Goal: Task Accomplishment & Management: Manage account settings

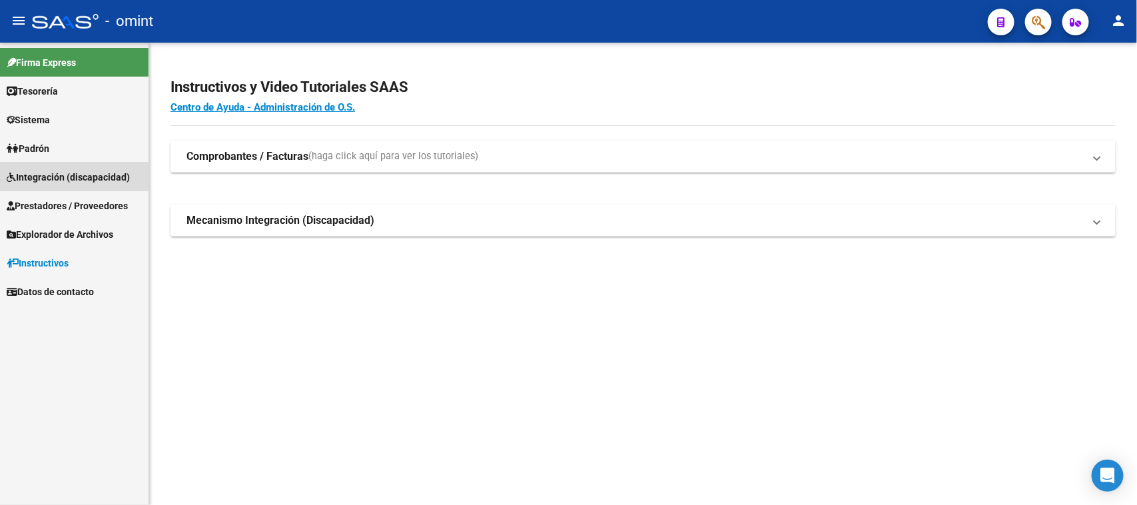
click at [15, 187] on link "Integración (discapacidad)" at bounding box center [74, 177] width 149 height 29
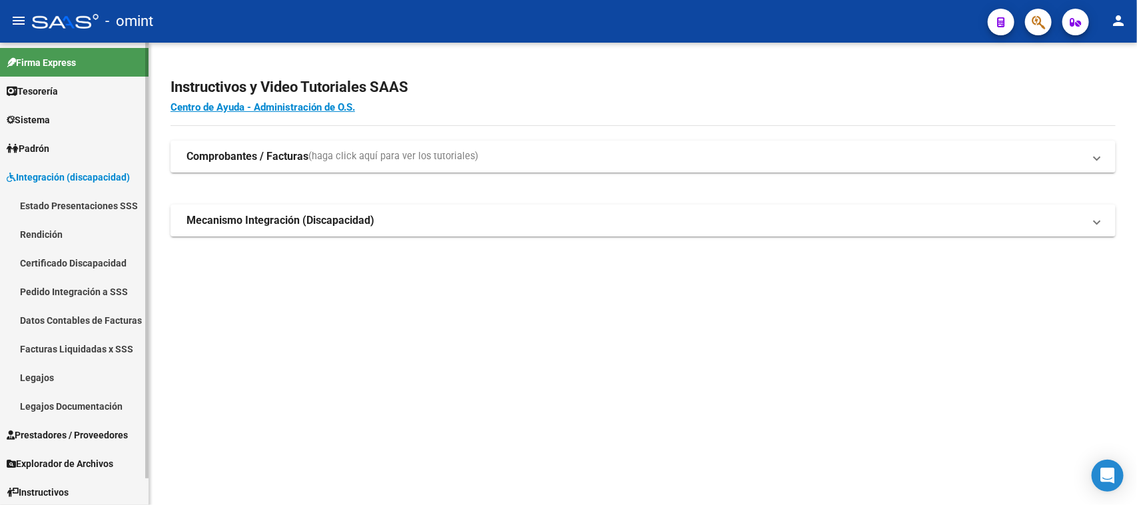
click at [41, 348] on link "Facturas Liquidadas x SSS" at bounding box center [74, 348] width 149 height 29
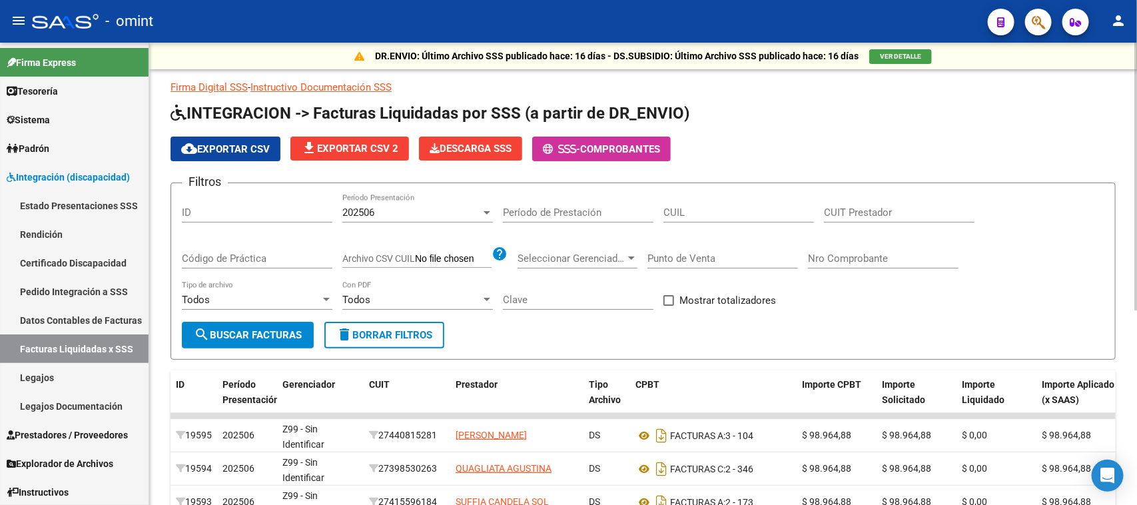
click at [848, 215] on input "CUIT Prestador" at bounding box center [899, 213] width 151 height 12
paste input "20-24522285-9"
type input "20-24522285-9"
click at [366, 207] on span "202506" at bounding box center [358, 213] width 32 height 12
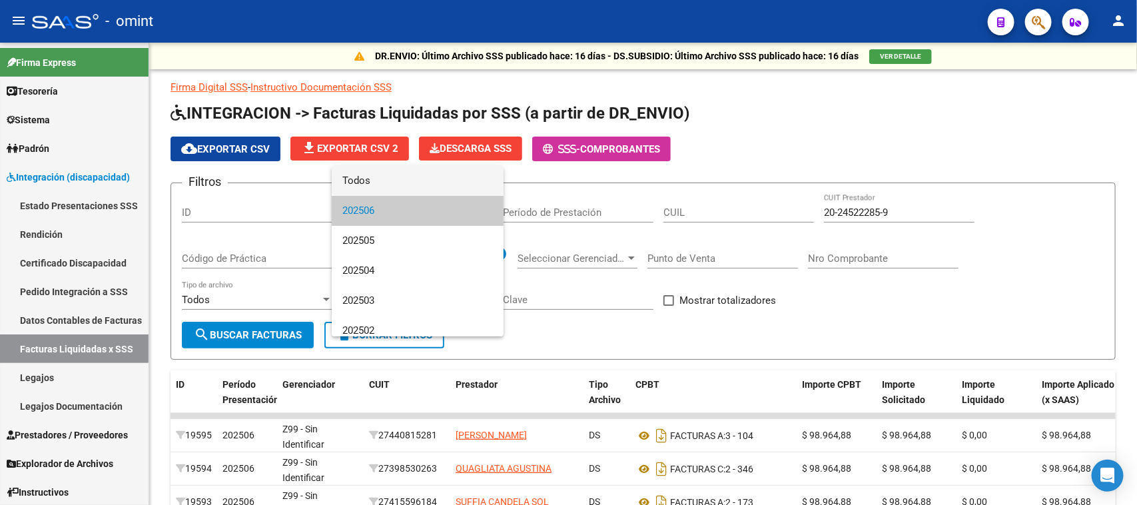
click at [368, 185] on span "Todos" at bounding box center [417, 181] width 151 height 30
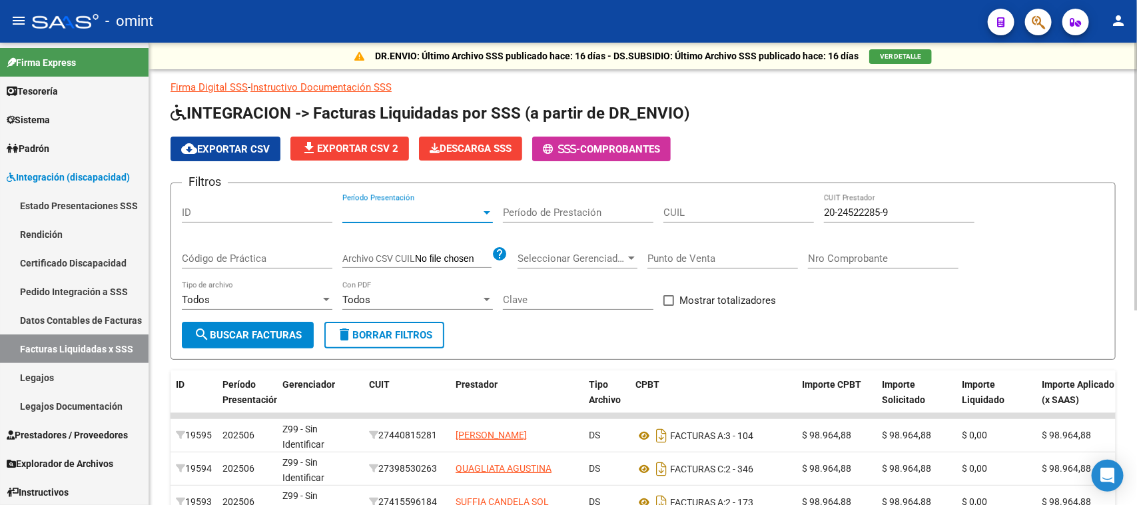
click at [257, 330] on span "search Buscar Facturas" at bounding box center [248, 335] width 108 height 12
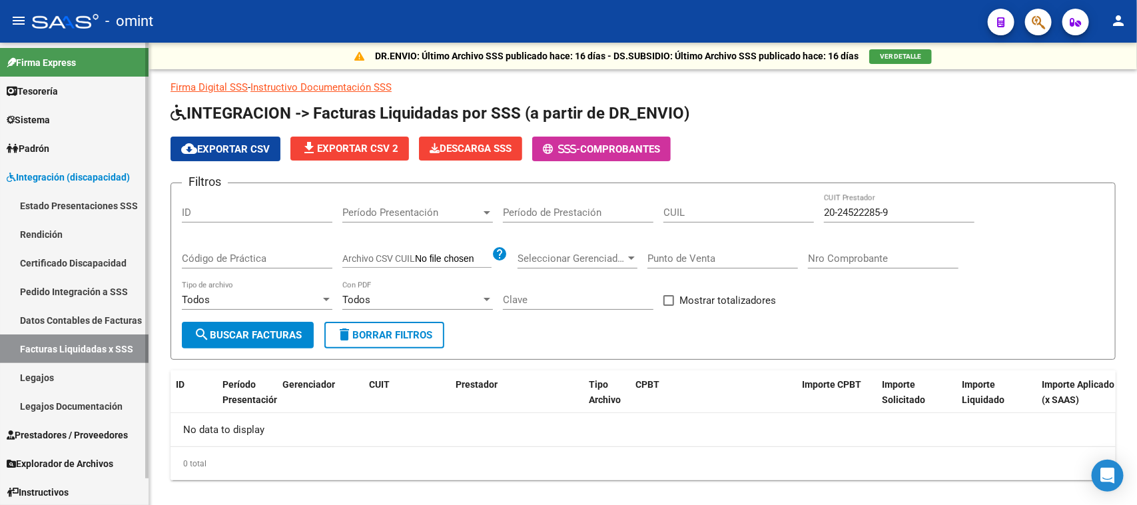
click at [73, 364] on link "Legajos" at bounding box center [74, 377] width 149 height 29
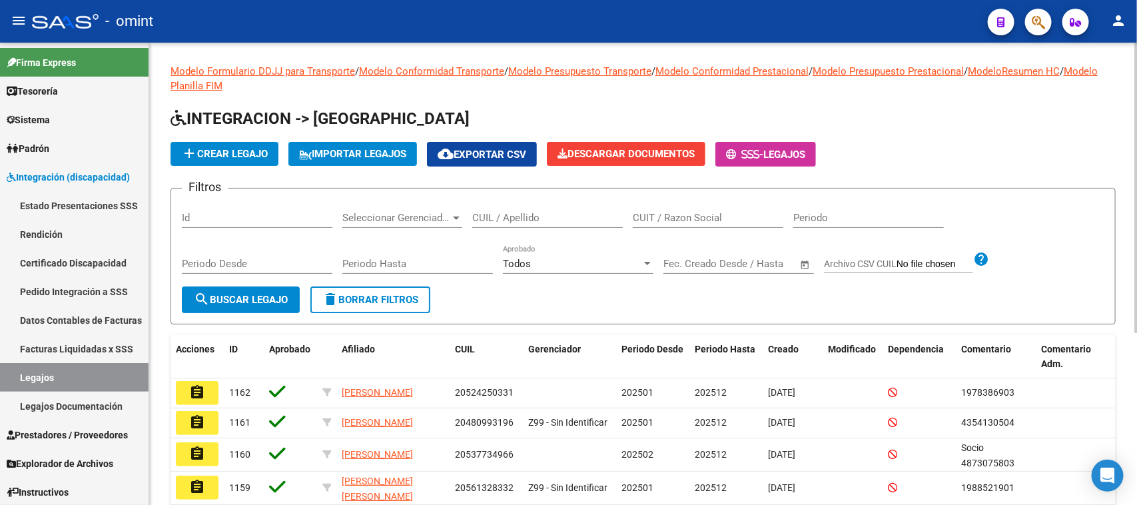
click at [518, 215] on input "CUIL / Apellido" at bounding box center [547, 218] width 151 height 12
paste input "50327489"
type input "50327489"
click at [271, 281] on div "Periodo Desde" at bounding box center [257, 265] width 151 height 41
click at [270, 291] on button "search Buscar Legajo" at bounding box center [241, 299] width 118 height 27
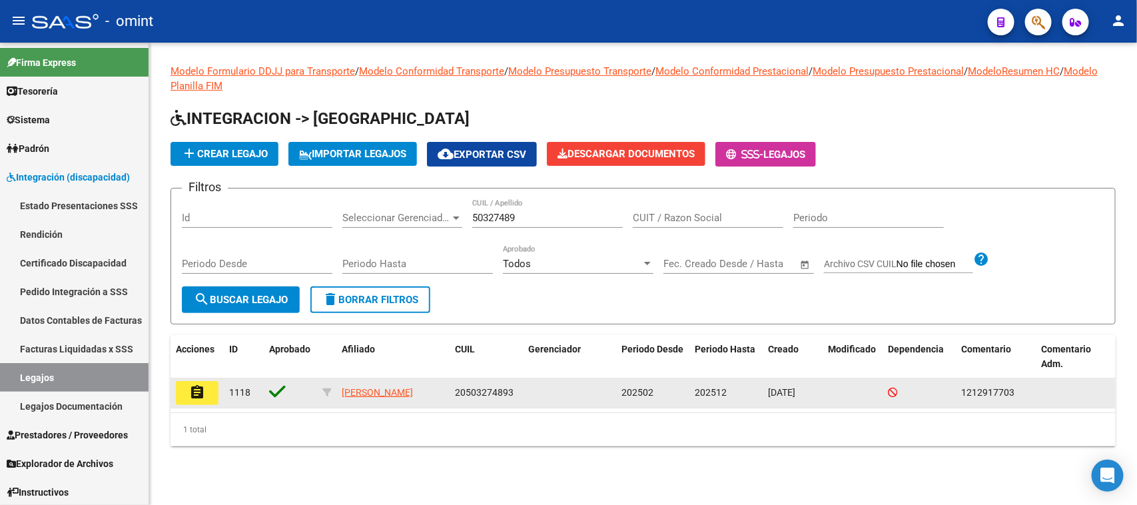
click at [201, 381] on button "assignment" at bounding box center [197, 393] width 43 height 24
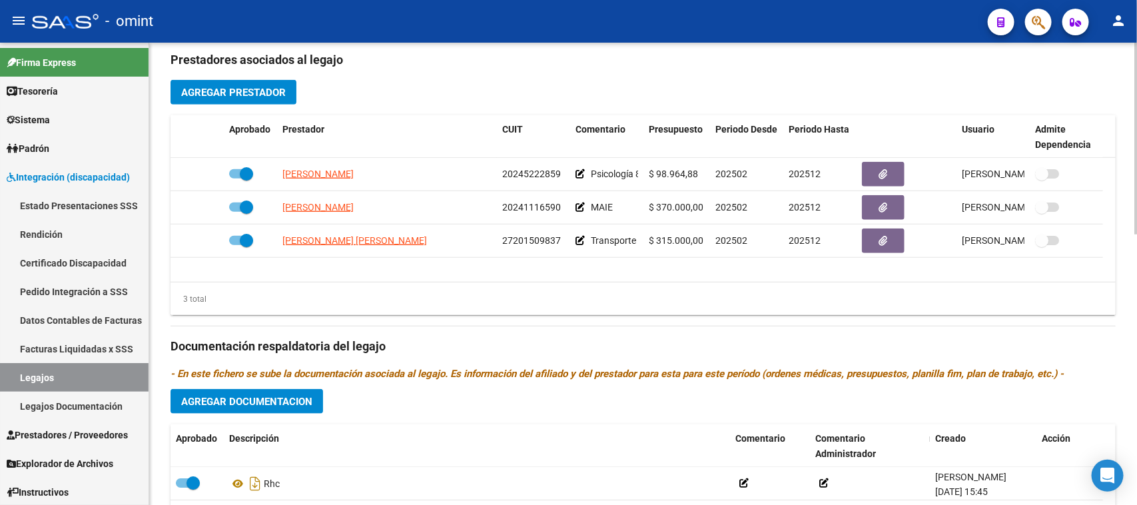
scroll to position [500, 0]
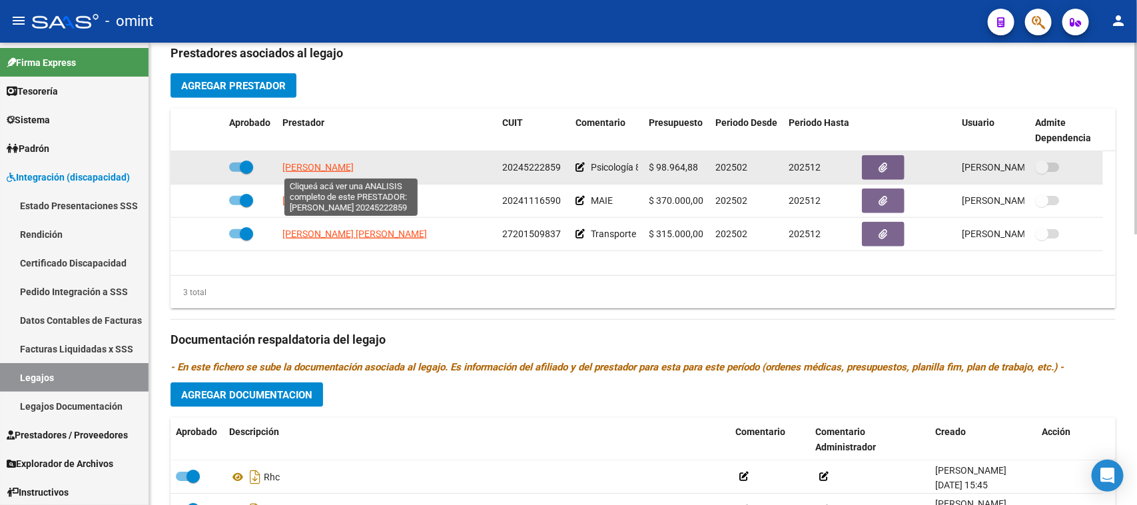
click at [354, 162] on span "[PERSON_NAME]" at bounding box center [318, 167] width 71 height 11
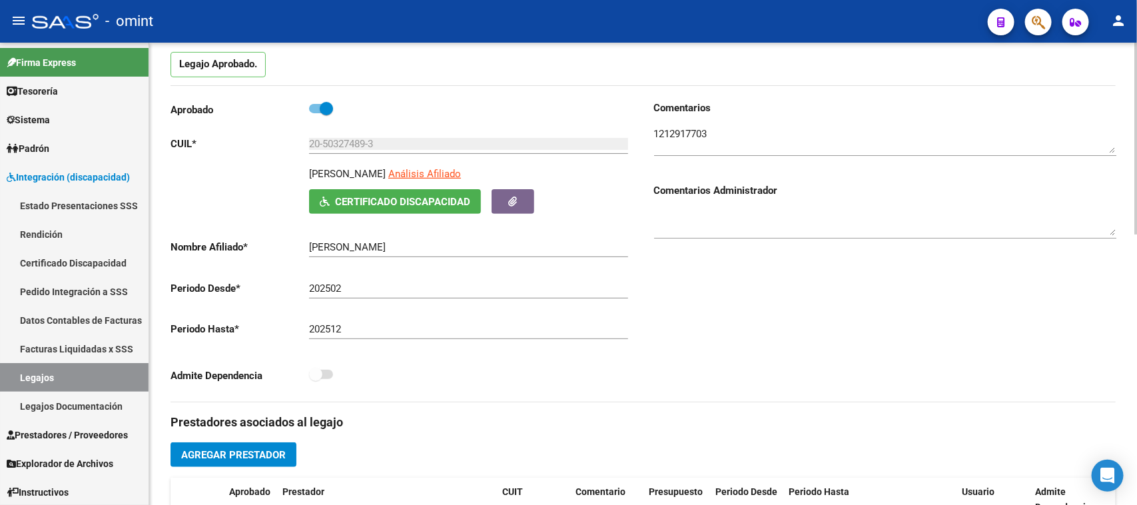
scroll to position [0, 0]
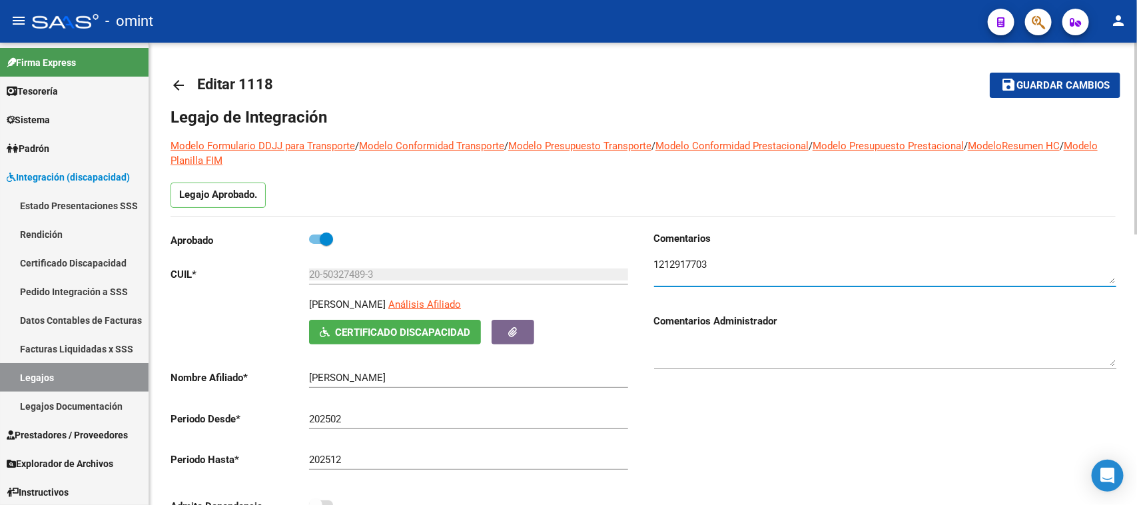
click at [677, 263] on textarea at bounding box center [885, 270] width 462 height 27
drag, startPoint x: 310, startPoint y: 304, endPoint x: 424, endPoint y: 302, distance: 114.0
click at [386, 302] on p "[PERSON_NAME]" at bounding box center [347, 304] width 77 height 15
copy p "[PERSON_NAME]"
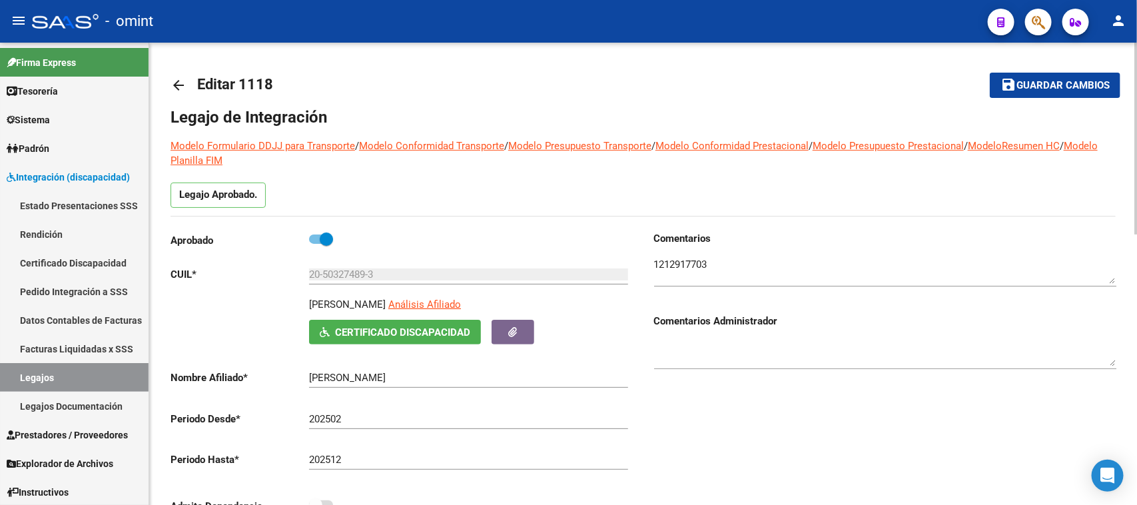
click at [394, 271] on input "20-50327489-3" at bounding box center [468, 275] width 319 height 12
click at [670, 257] on textarea at bounding box center [885, 270] width 462 height 27
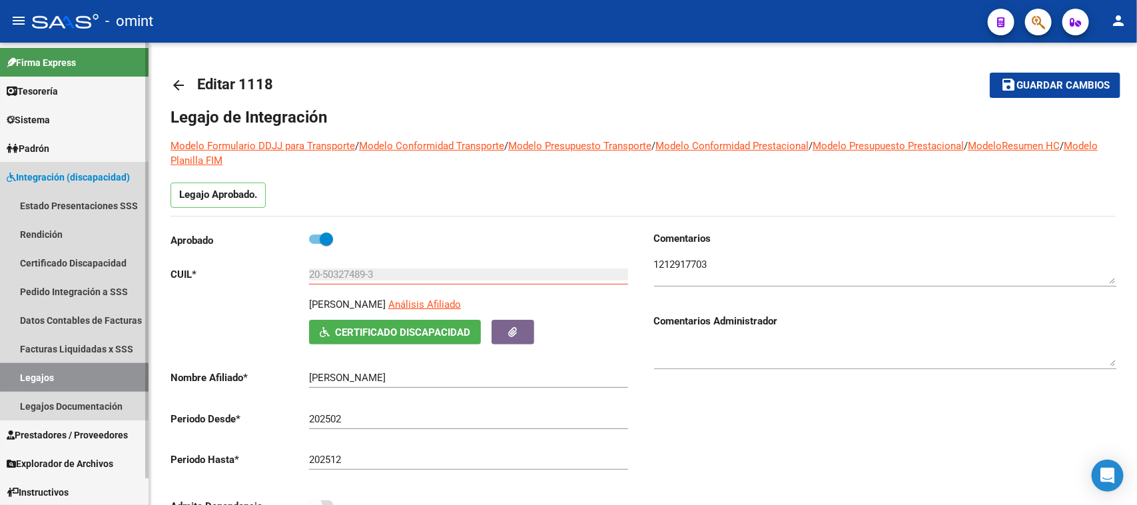
click at [28, 375] on link "Legajos" at bounding box center [74, 377] width 149 height 29
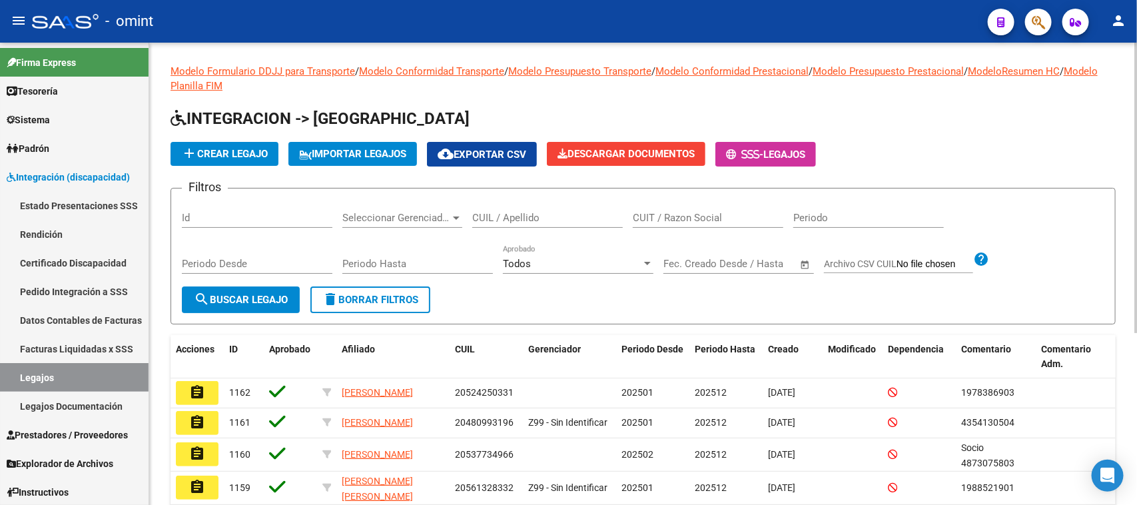
click at [513, 227] on div "CUIL / Apellido" at bounding box center [547, 219] width 151 height 41
click at [510, 224] on div "CUIL / Apellido" at bounding box center [547, 213] width 151 height 29
paste input "50.960.159"
click at [486, 215] on input "50.960.159" at bounding box center [547, 218] width 151 height 12
click at [508, 212] on input "50960.159" at bounding box center [547, 218] width 151 height 12
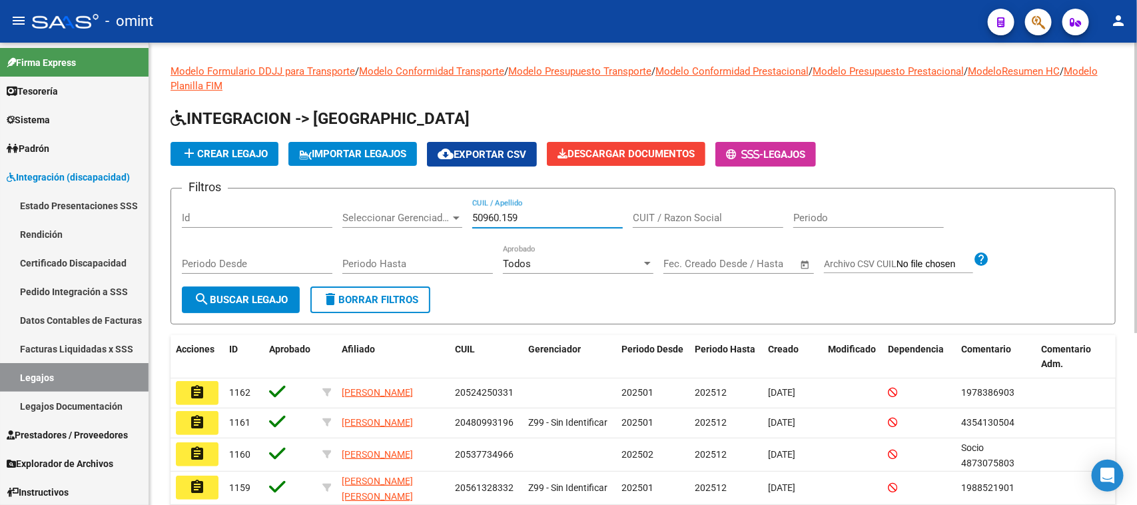
click at [502, 215] on input "50960.159" at bounding box center [547, 218] width 151 height 12
type input "50960159"
click at [235, 300] on span "search Buscar Legajo" at bounding box center [241, 300] width 94 height 12
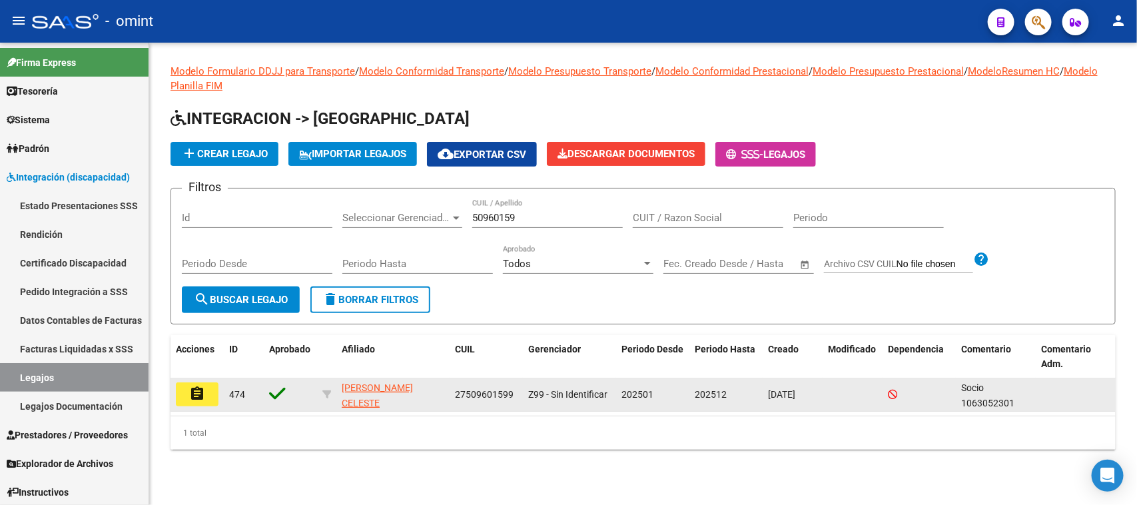
click at [207, 388] on button "assignment" at bounding box center [197, 394] width 43 height 24
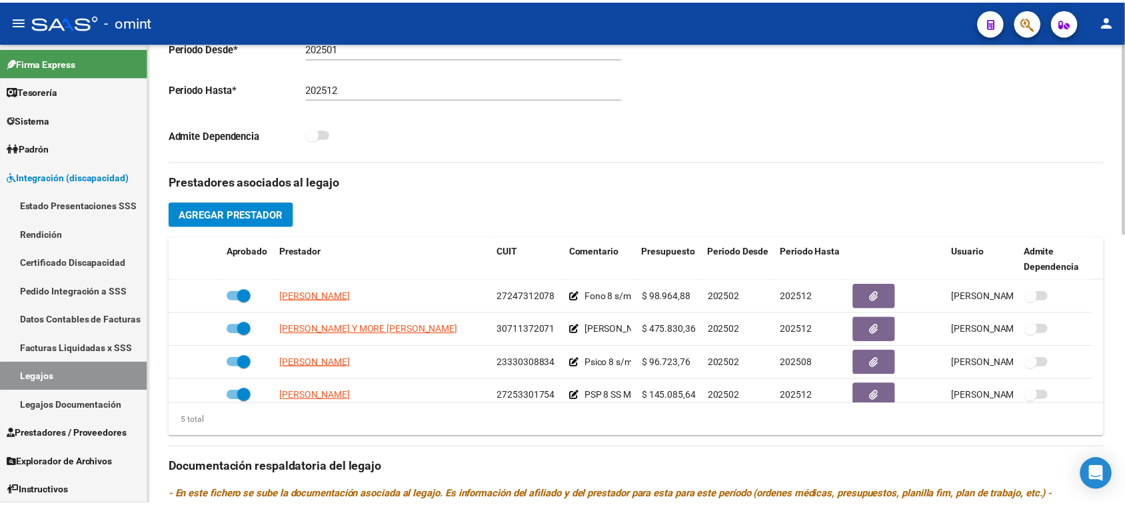
scroll to position [416, 0]
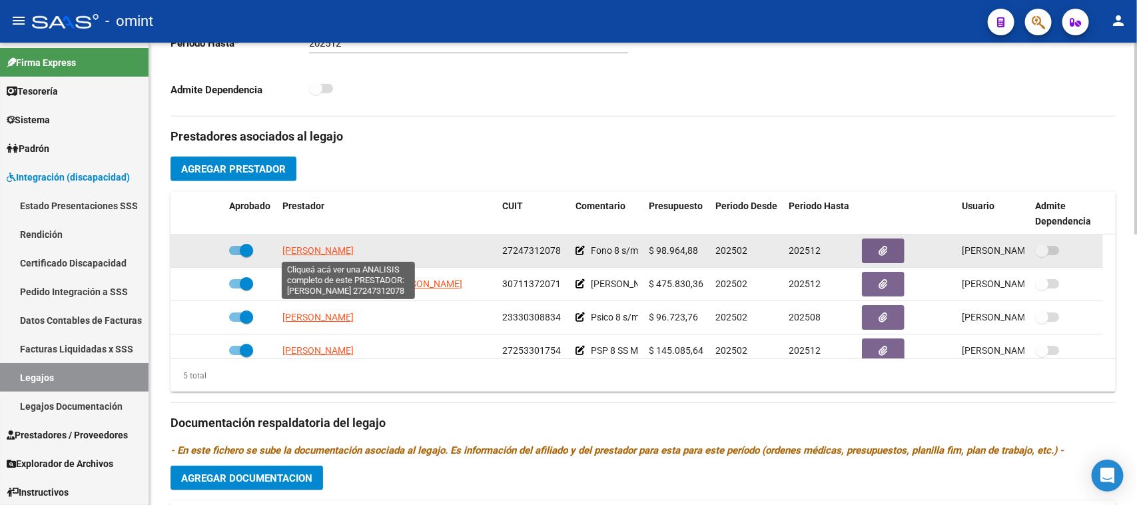
click at [354, 255] on span "[PERSON_NAME]" at bounding box center [318, 250] width 71 height 11
type textarea "27247312078"
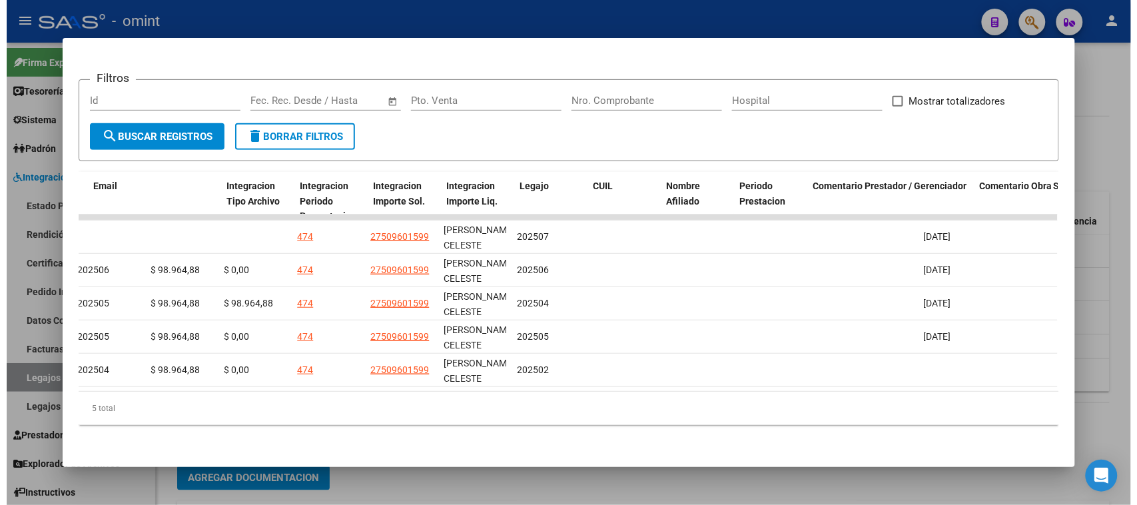
scroll to position [0, 0]
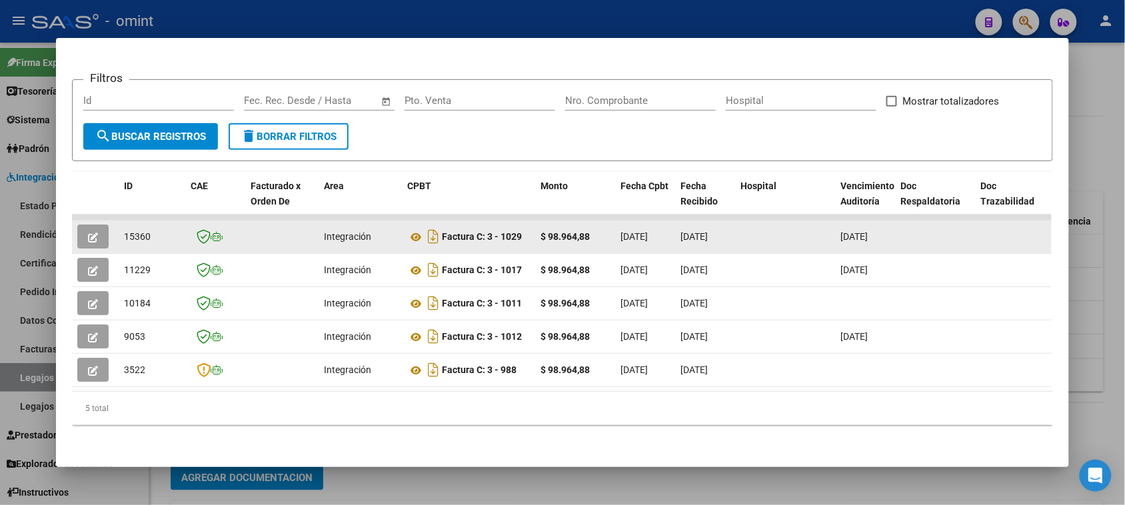
click at [88, 233] on icon "button" at bounding box center [93, 238] width 10 height 10
click at [99, 233] on button "button" at bounding box center [92, 237] width 31 height 24
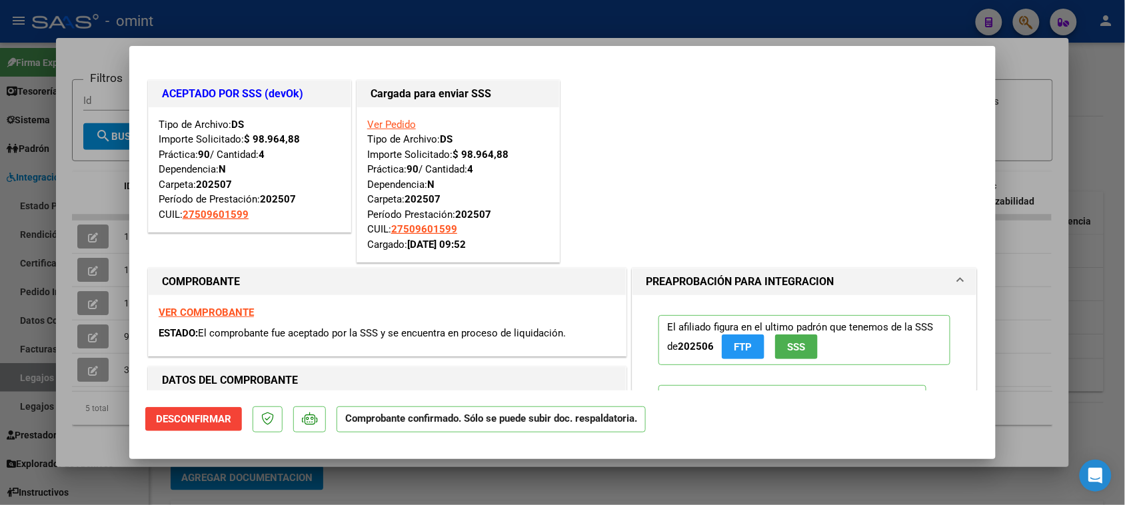
type input "$ 0,00"
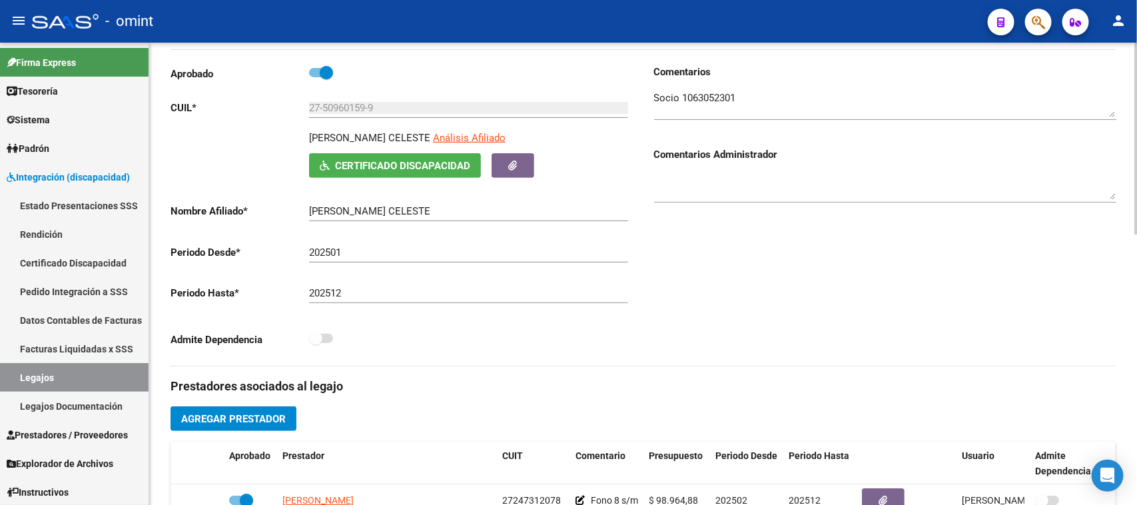
scroll to position [83, 0]
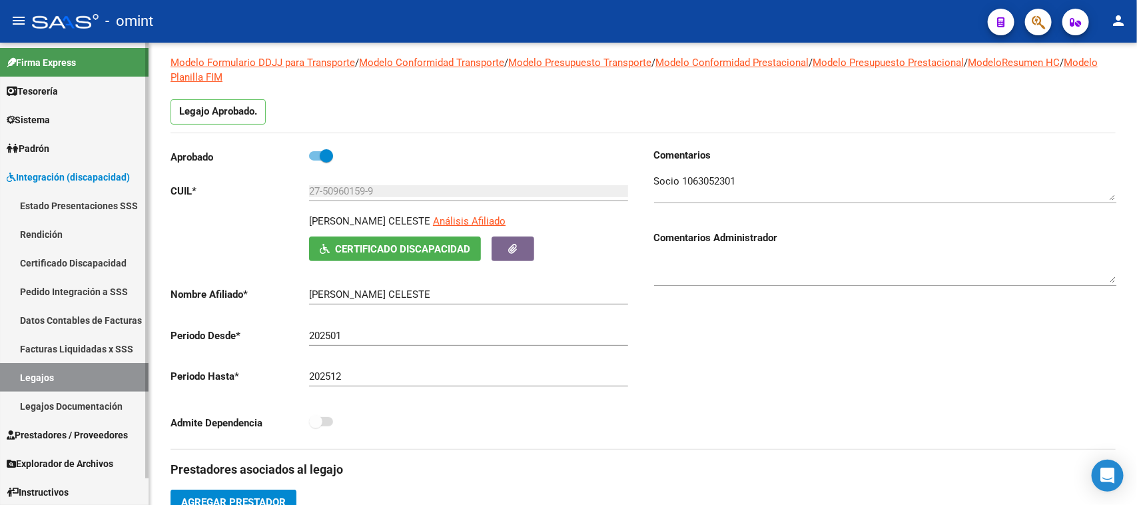
click at [90, 378] on link "Legajos" at bounding box center [74, 377] width 149 height 29
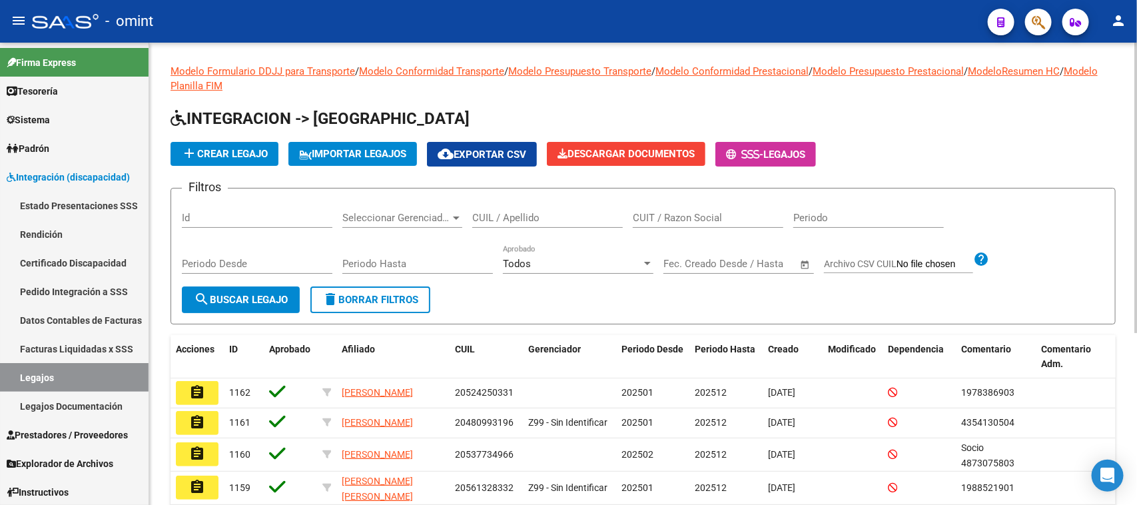
click at [475, 215] on input "CUIL / Apellido" at bounding box center [547, 218] width 151 height 12
type input "cordoba mo"
click at [240, 301] on button "search Buscar Legajo" at bounding box center [241, 299] width 118 height 27
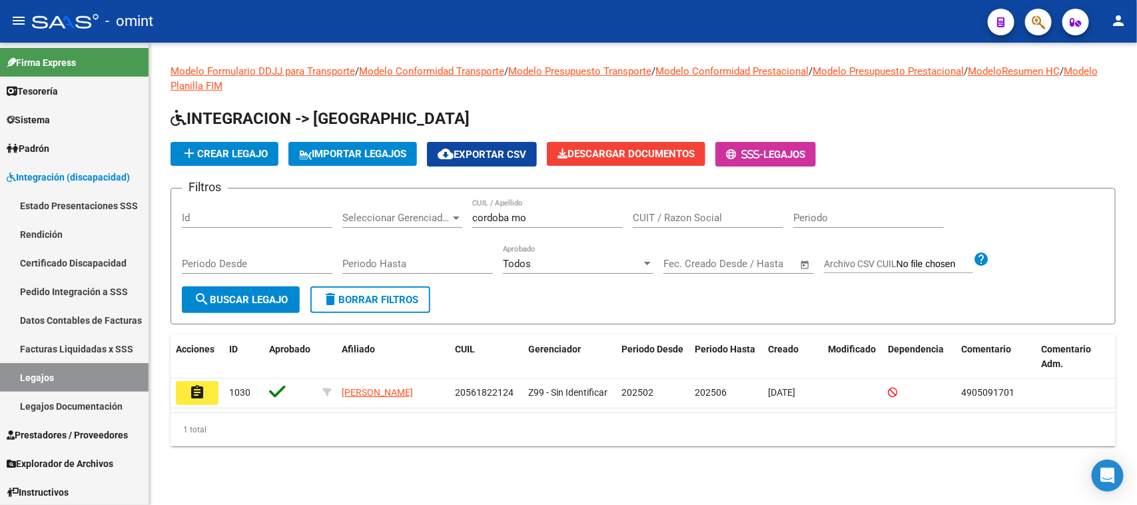
click at [201, 391] on mat-icon "assignment" at bounding box center [197, 392] width 16 height 16
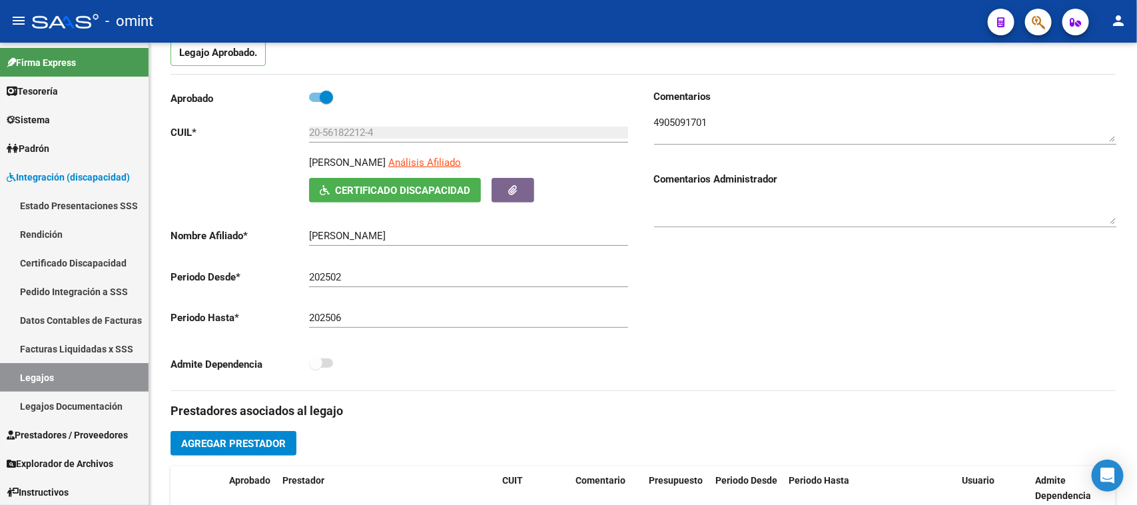
scroll to position [167, 0]
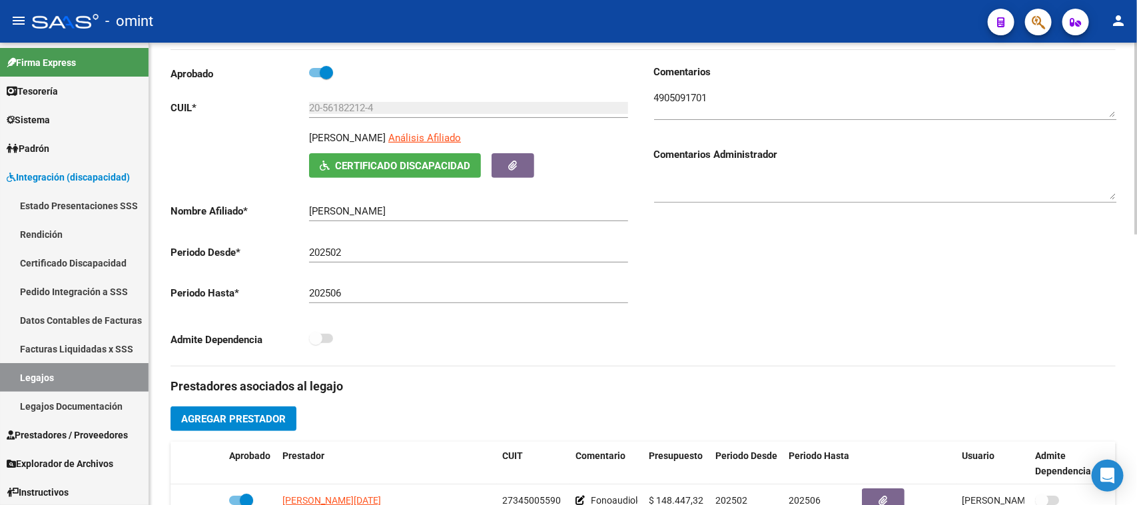
click at [424, 298] on div "202506 Ej: 202212" at bounding box center [468, 289] width 319 height 29
type input "202512"
click at [450, 260] on div "202502 Ej: 202203" at bounding box center [468, 248] width 319 height 29
click at [450, 257] on input "202502" at bounding box center [468, 253] width 319 height 12
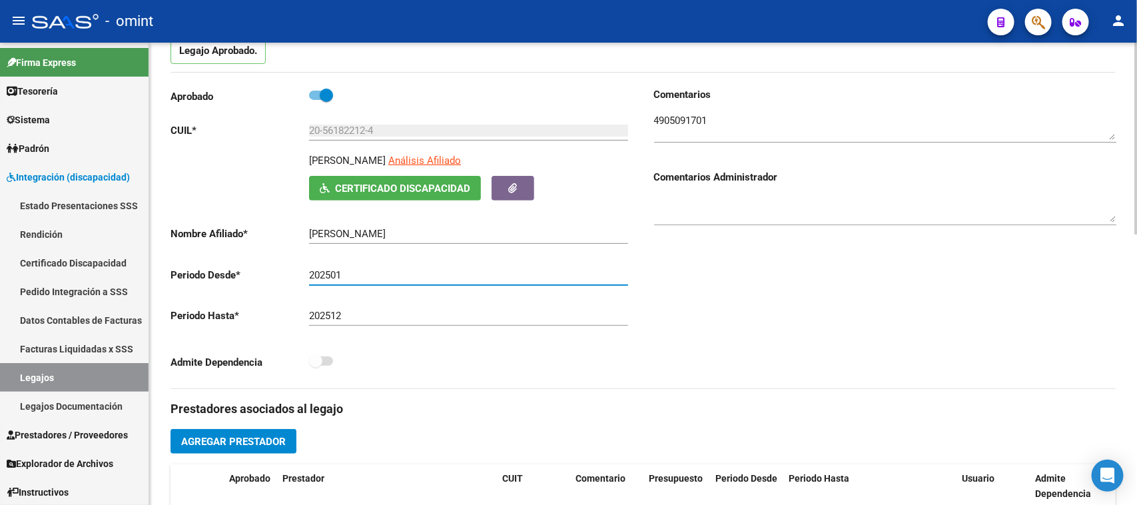
scroll to position [0, 0]
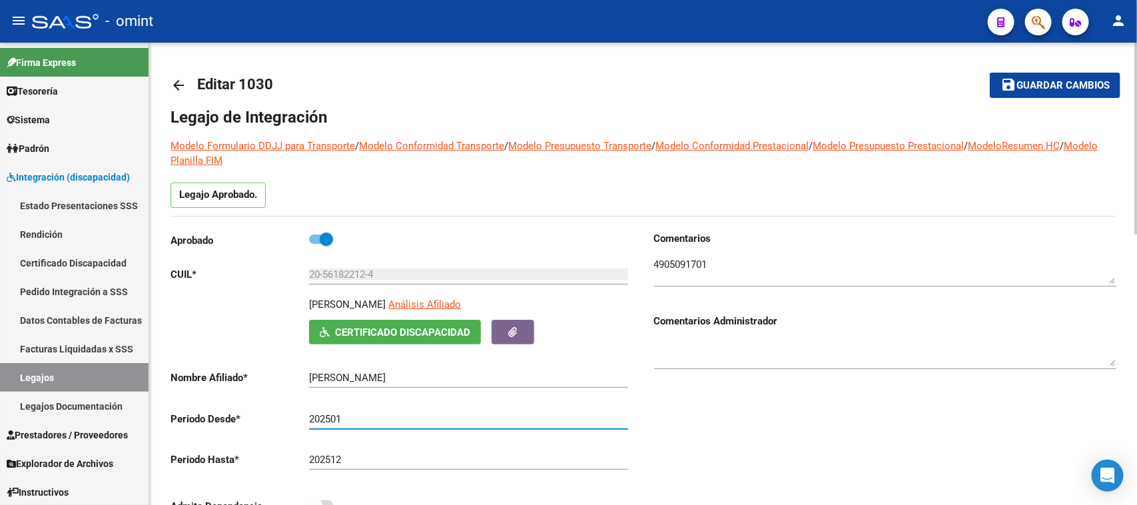
type input "202501"
click at [1066, 87] on span "Guardar cambios" at bounding box center [1063, 86] width 93 height 12
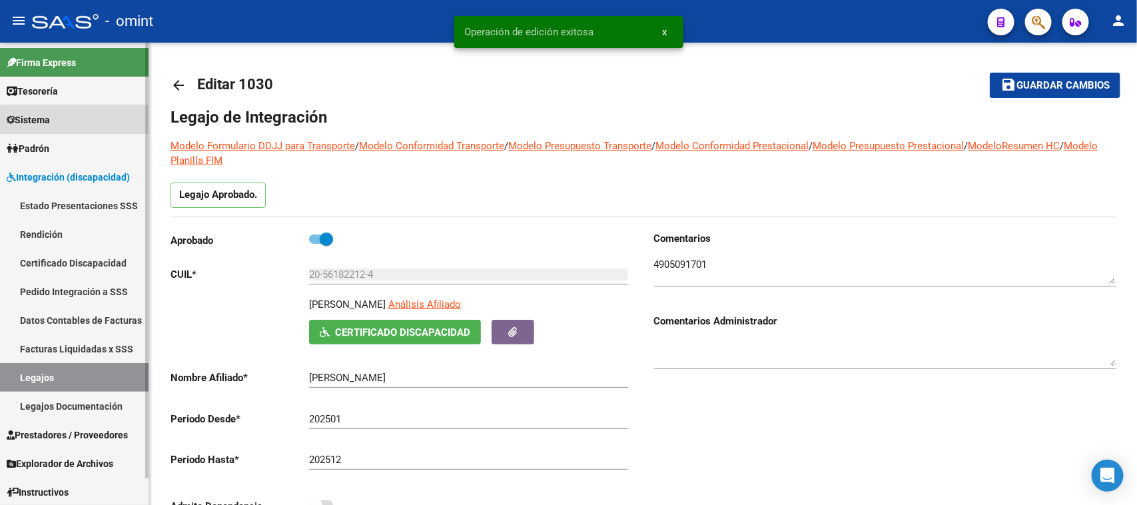
click at [78, 123] on link "Sistema" at bounding box center [74, 119] width 149 height 29
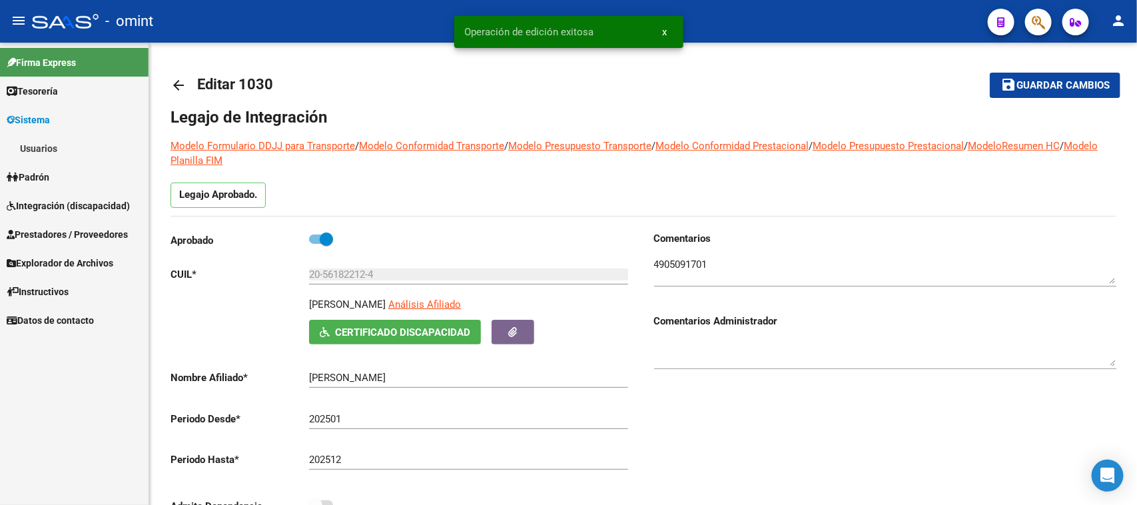
click at [67, 145] on link "Usuarios" at bounding box center [74, 148] width 149 height 29
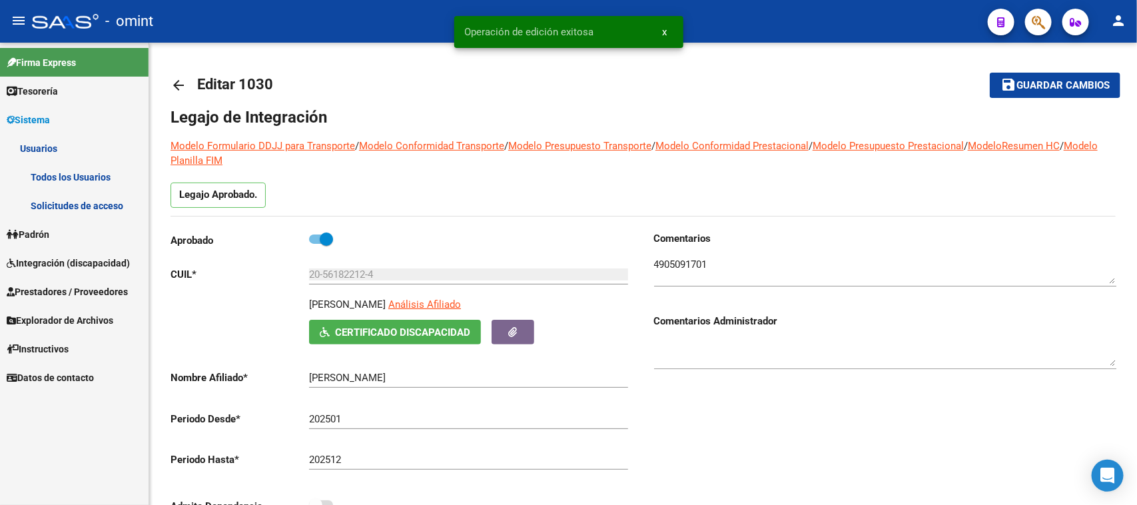
click at [74, 184] on link "Todos los Usuarios" at bounding box center [74, 177] width 149 height 29
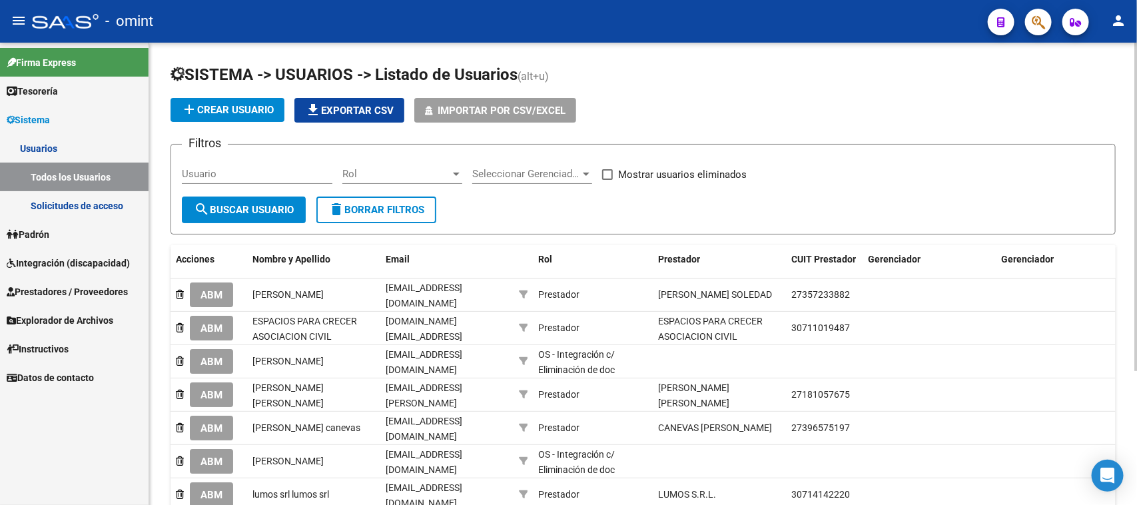
click at [245, 161] on div "Usuario" at bounding box center [257, 169] width 151 height 29
type input "[PERSON_NAME]"
click at [234, 198] on button "search Buscar Usuario" at bounding box center [244, 210] width 124 height 27
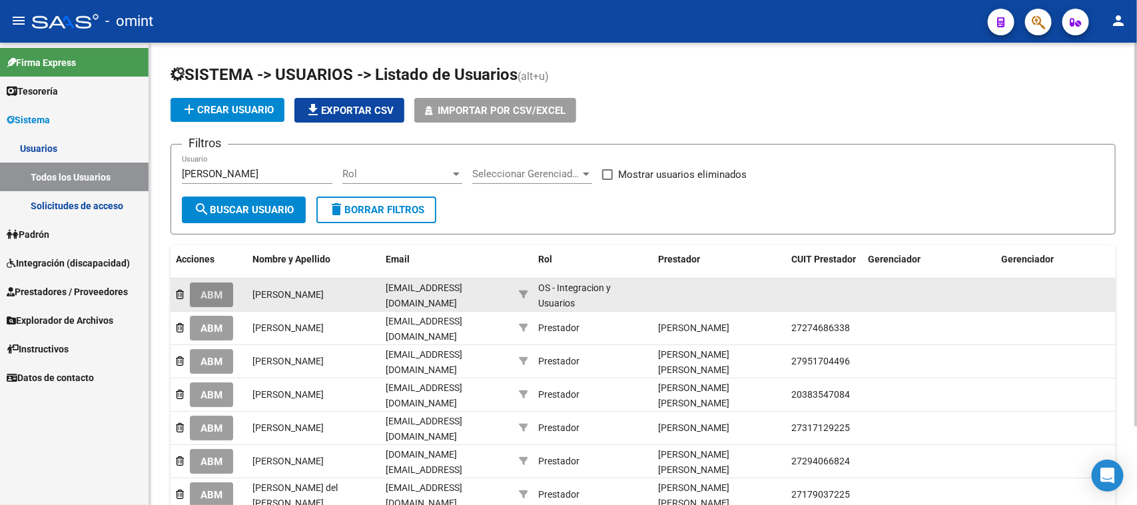
click at [211, 294] on span "ABM" at bounding box center [212, 295] width 22 height 12
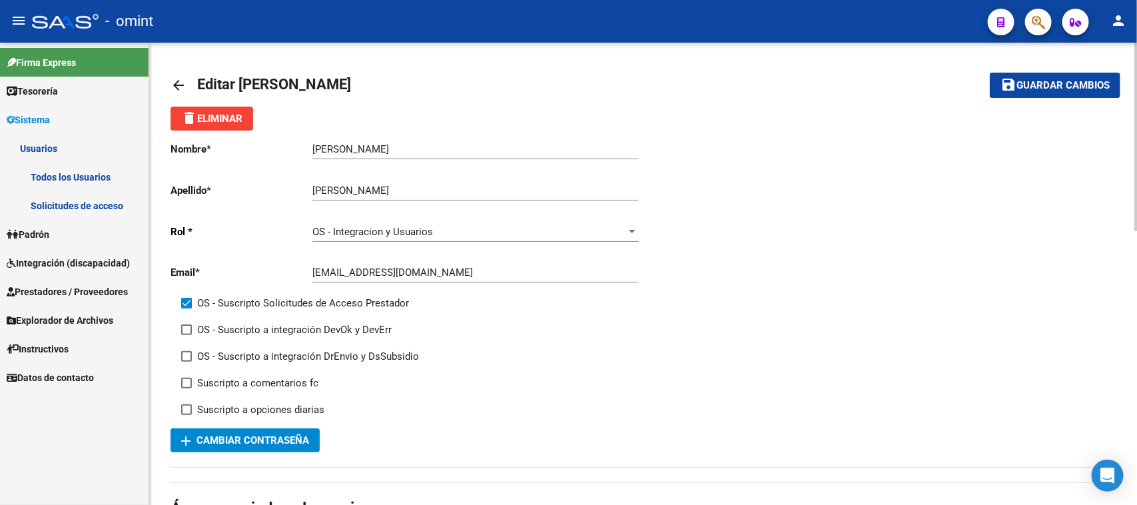
click at [550, 238] on div "OS - Integracion y Usuarios Seleccionar rol" at bounding box center [475, 227] width 326 height 29
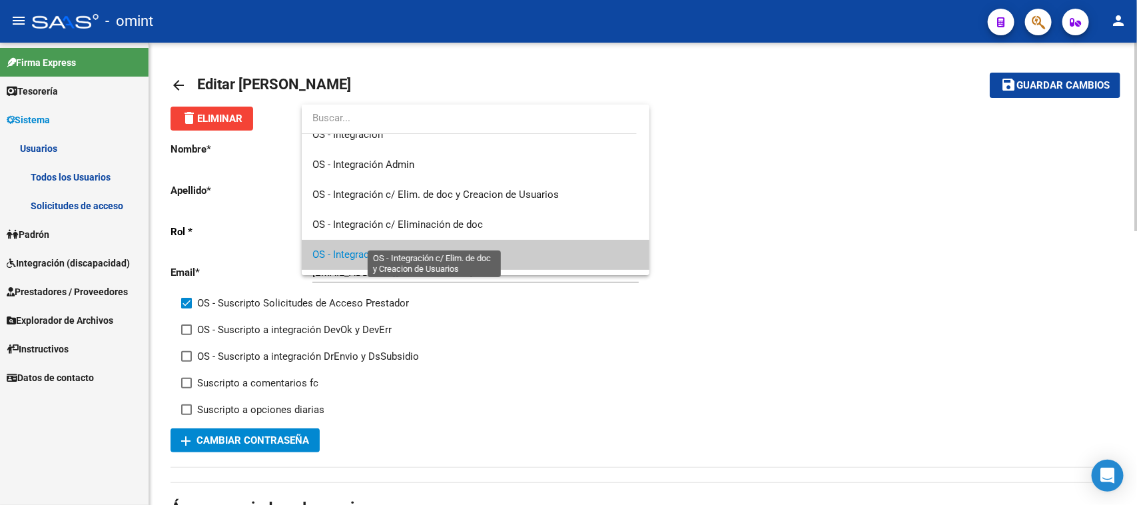
scroll to position [69, 0]
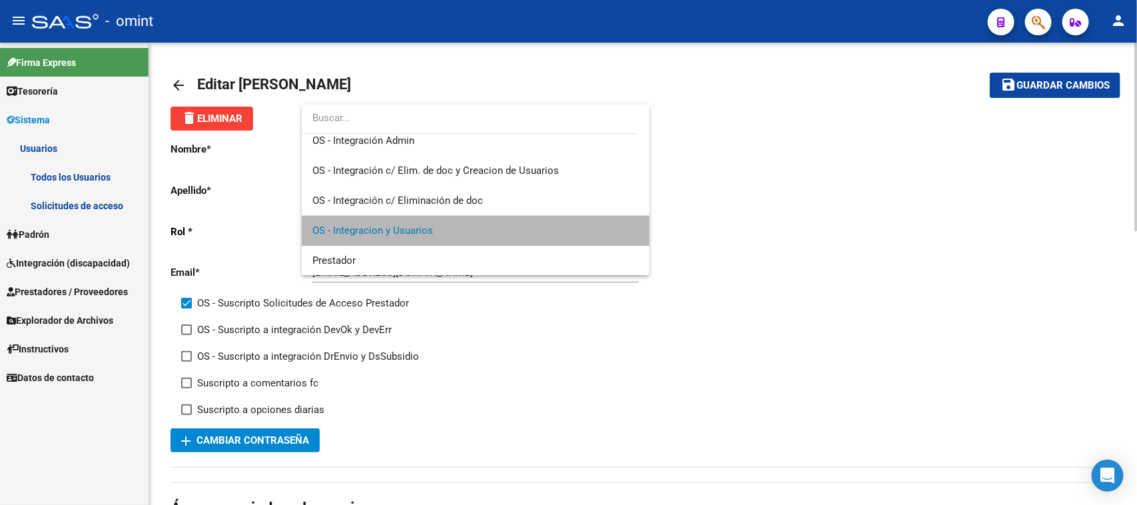
drag, startPoint x: 550, startPoint y: 238, endPoint x: 654, endPoint y: 330, distance: 138.8
click at [550, 239] on span "OS - Integracion y Usuarios" at bounding box center [475, 231] width 326 height 30
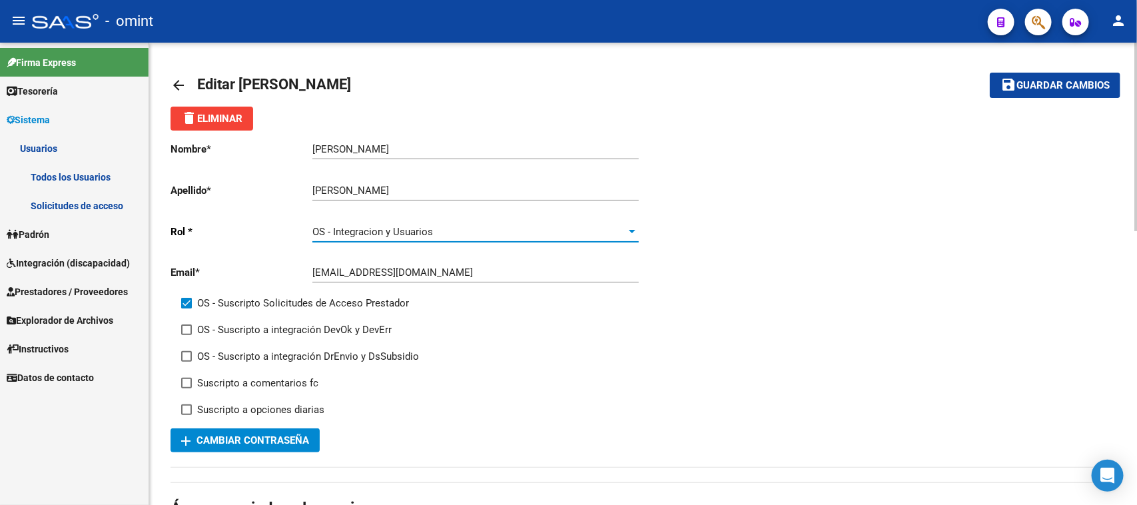
click at [630, 233] on div at bounding box center [632, 232] width 12 height 11
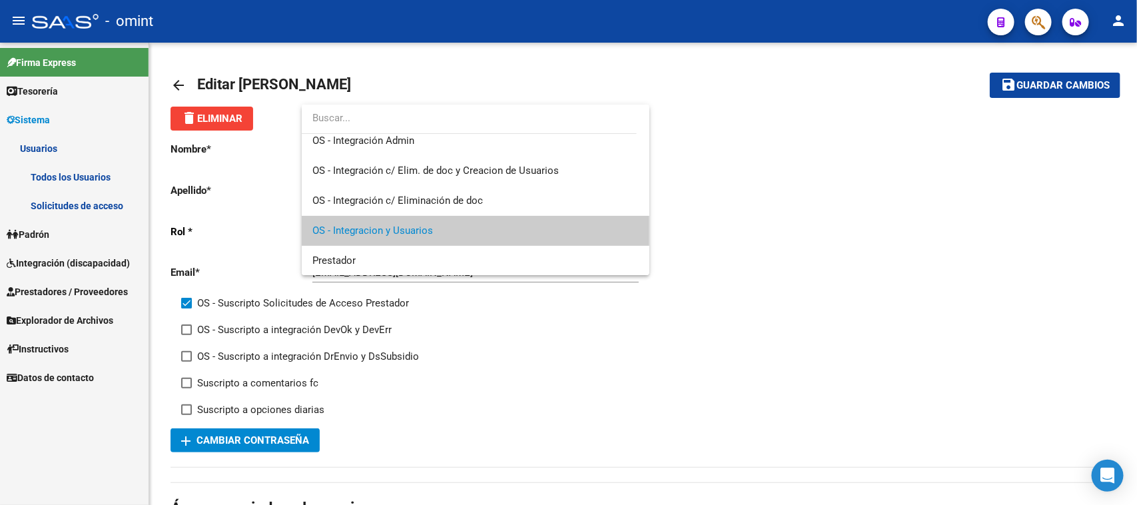
click at [628, 324] on div at bounding box center [568, 252] width 1137 height 505
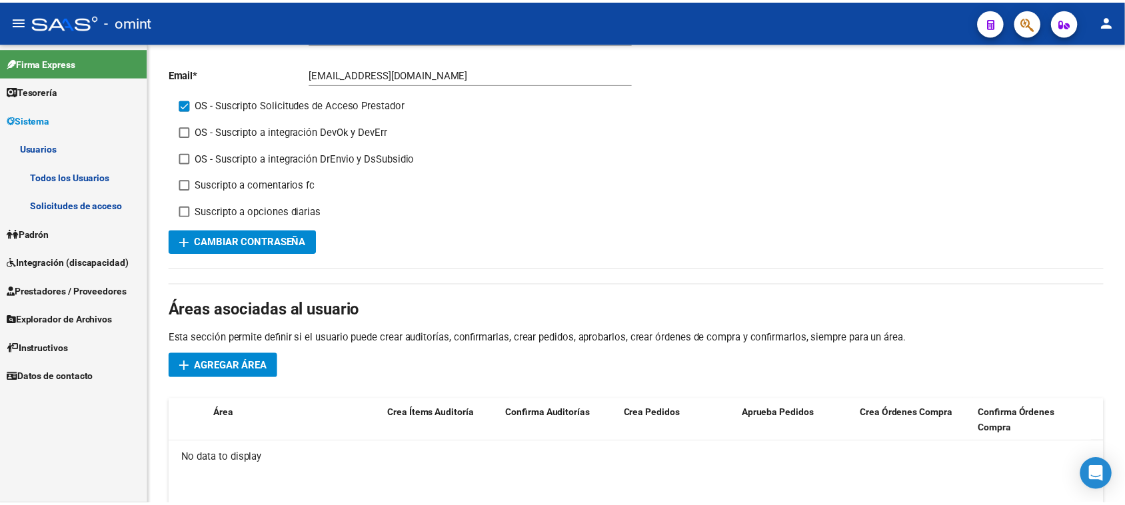
scroll to position [250, 0]
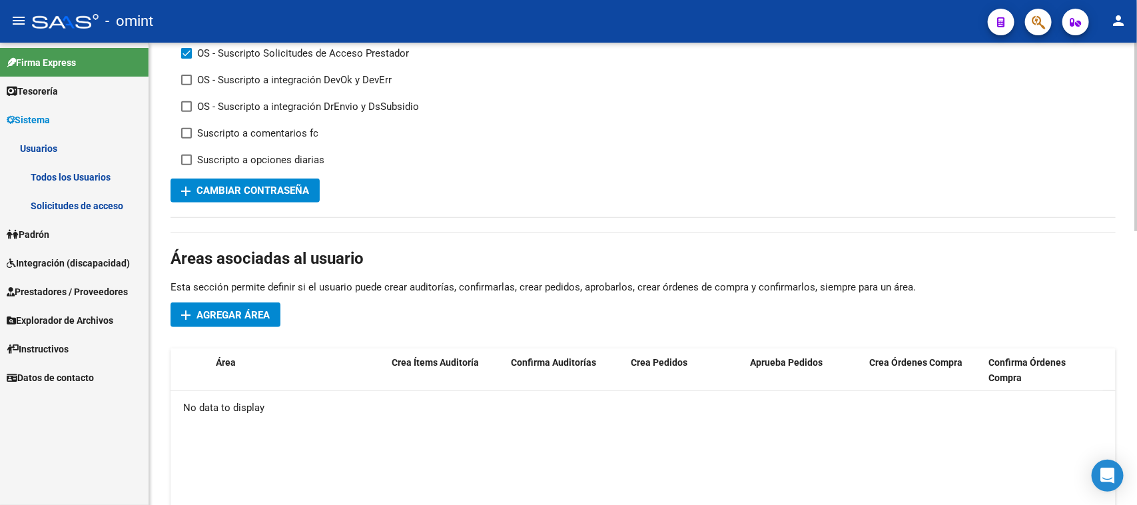
click at [267, 309] on span "Agregar Área" at bounding box center [233, 315] width 73 height 12
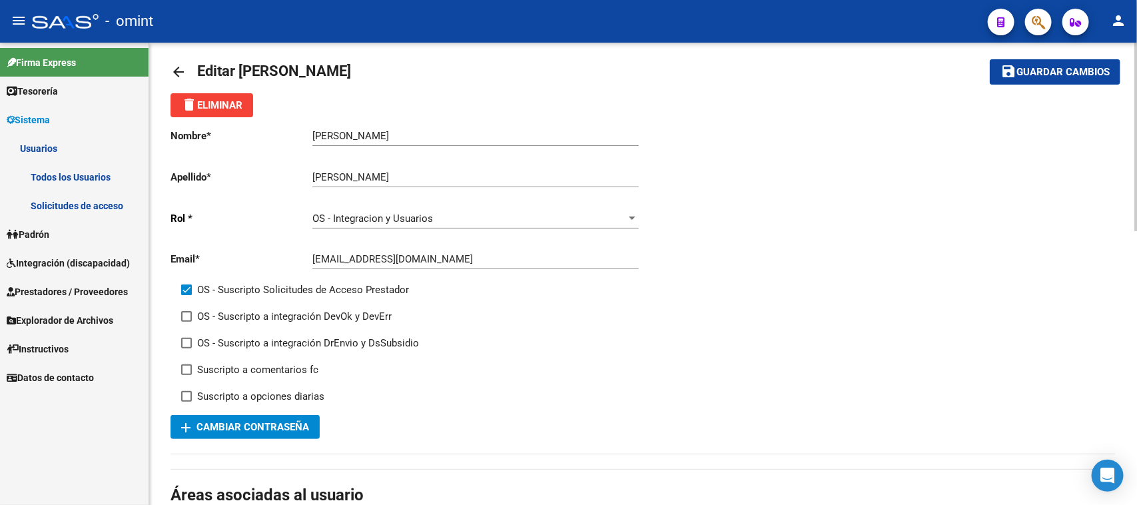
scroll to position [0, 0]
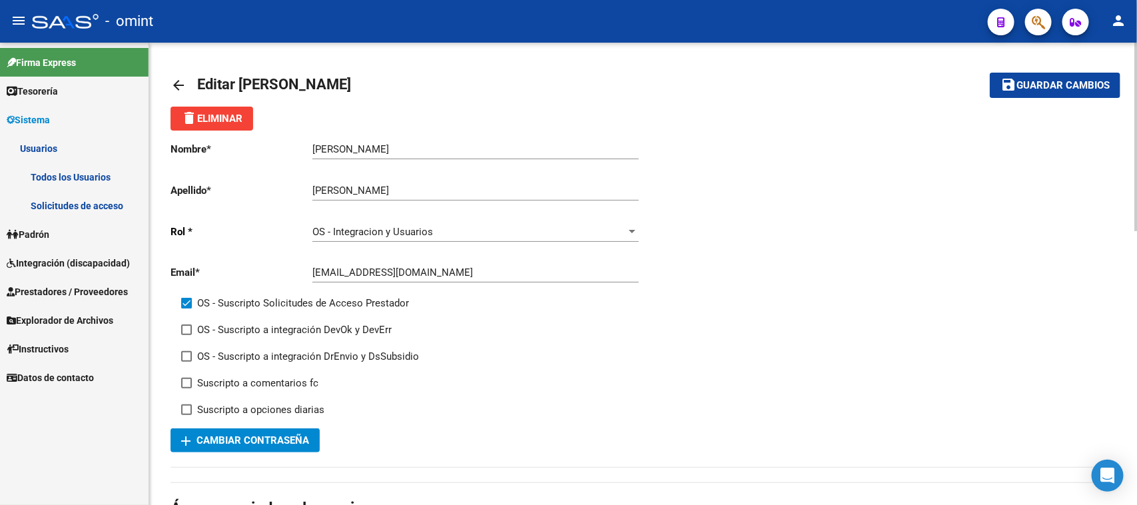
click at [558, 217] on div "OS - Integracion y Usuarios Seleccionar rol" at bounding box center [475, 227] width 326 height 29
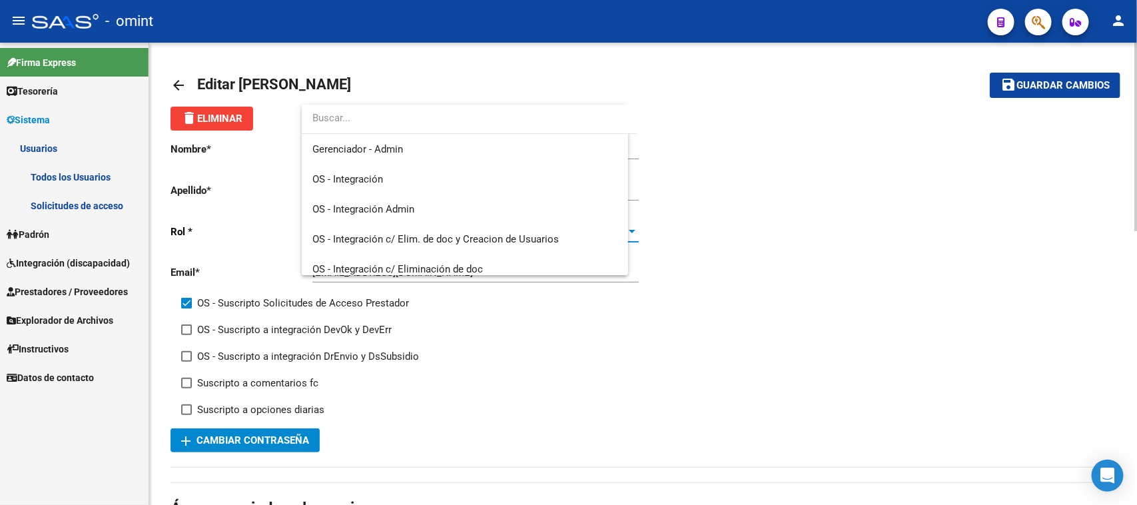
scroll to position [69, 0]
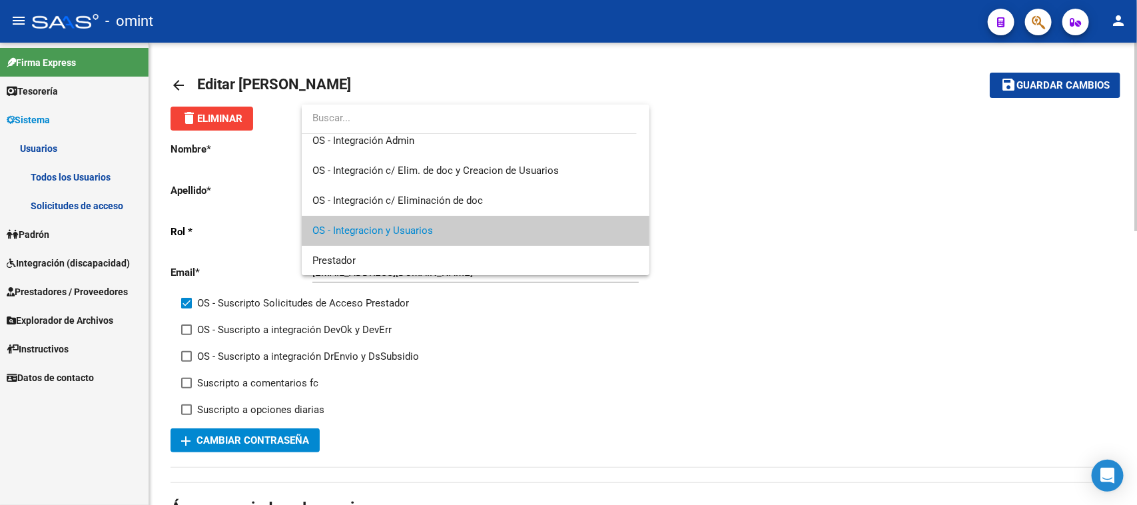
click at [558, 217] on span "OS - Integracion y Usuarios" at bounding box center [475, 231] width 326 height 30
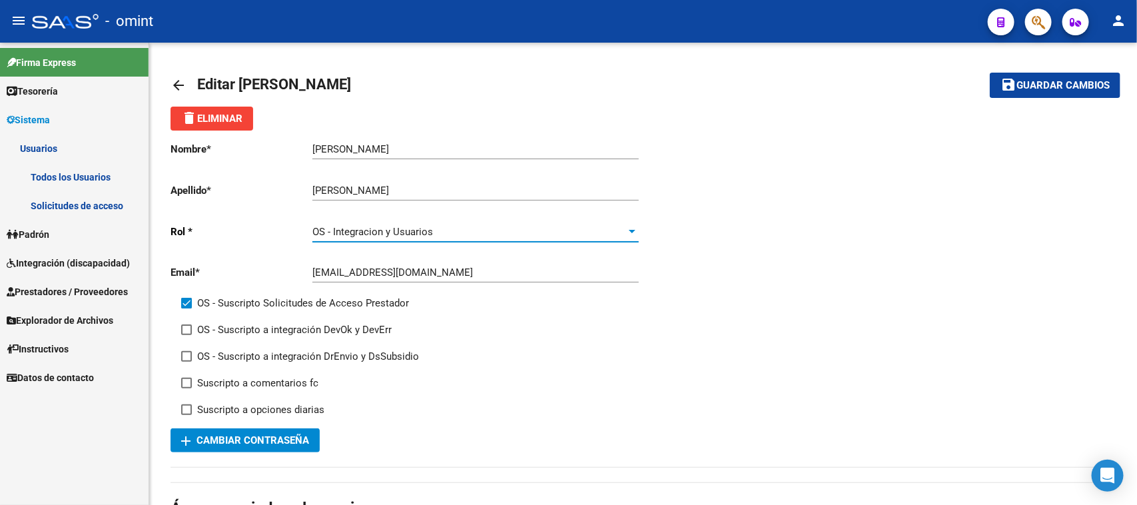
click at [104, 175] on link "Todos los Usuarios" at bounding box center [74, 177] width 149 height 29
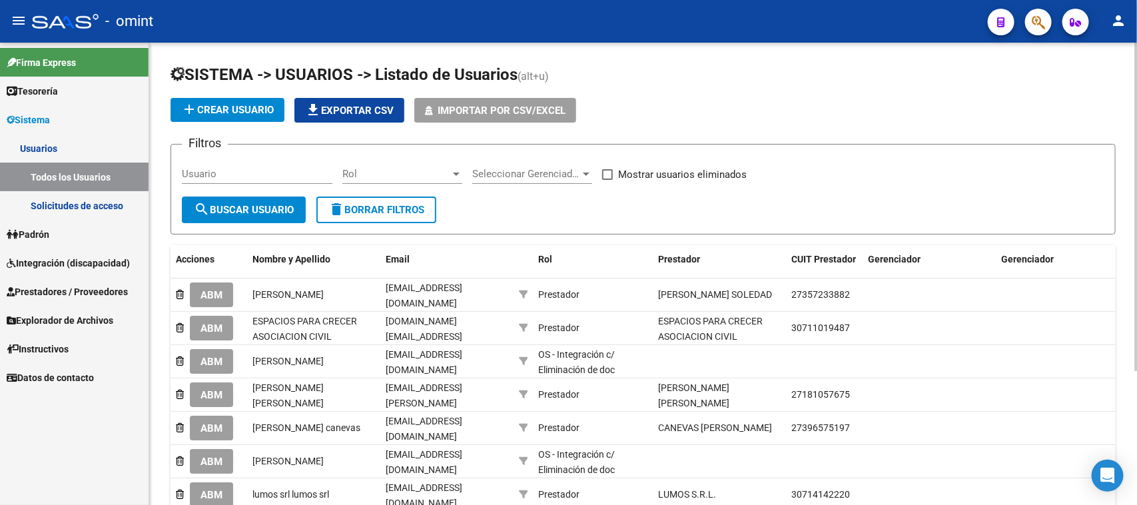
click at [274, 174] on input "Usuario" at bounding box center [257, 174] width 151 height 12
type input "[PERSON_NAME]"
click at [268, 193] on div "[PERSON_NAME] Usuario" at bounding box center [257, 175] width 151 height 41
click at [261, 208] on span "search Buscar Usuario" at bounding box center [244, 210] width 100 height 12
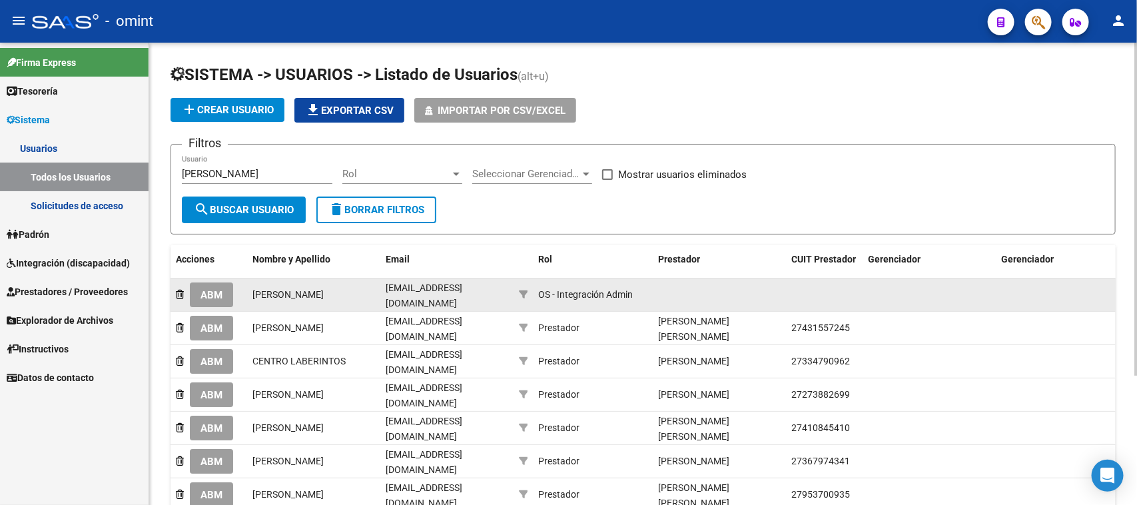
click at [218, 289] on span "ABM" at bounding box center [212, 295] width 22 height 12
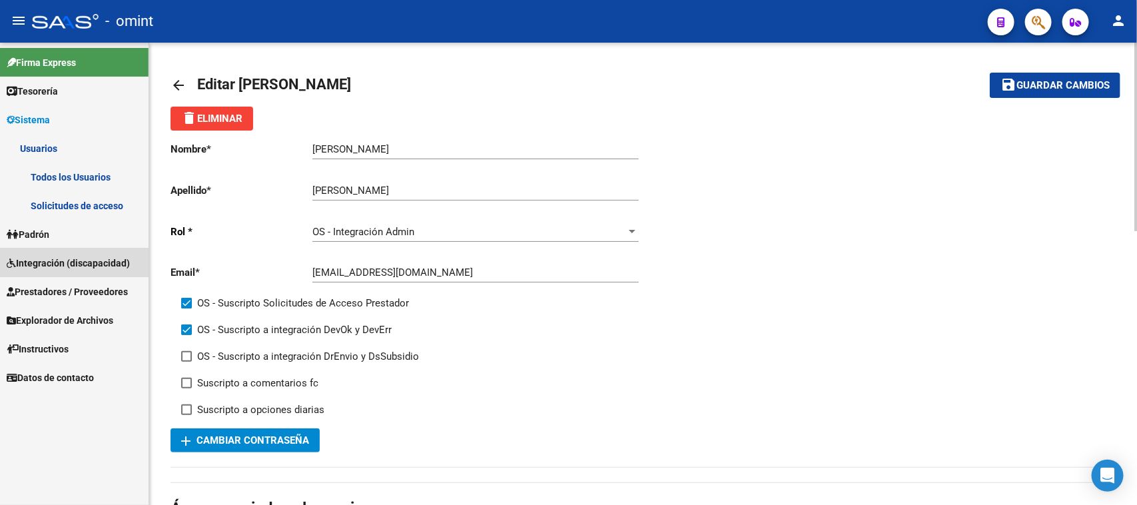
click at [92, 253] on link "Integración (discapacidad)" at bounding box center [74, 263] width 149 height 29
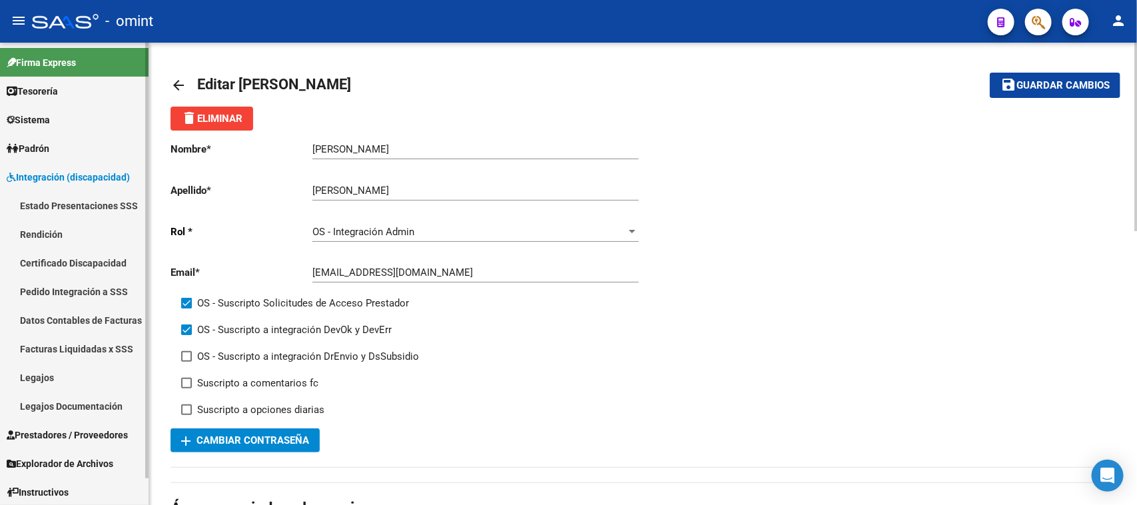
click at [79, 372] on link "Legajos" at bounding box center [74, 377] width 149 height 29
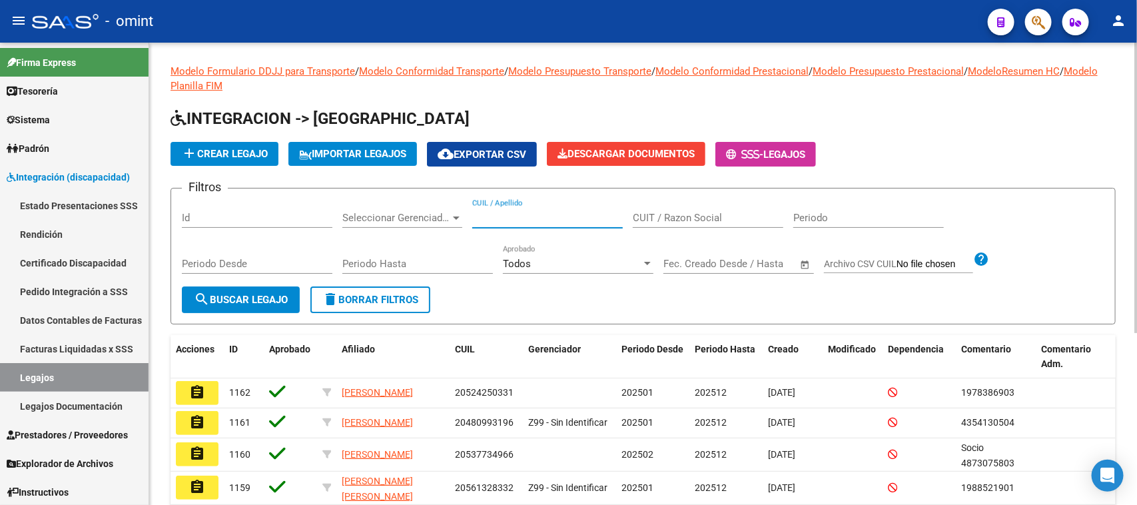
click at [522, 217] on input "CUIL / Apellido" at bounding box center [547, 218] width 151 height 12
paste input "96189722"
click at [297, 295] on button "search Buscar Legajo" at bounding box center [241, 299] width 118 height 27
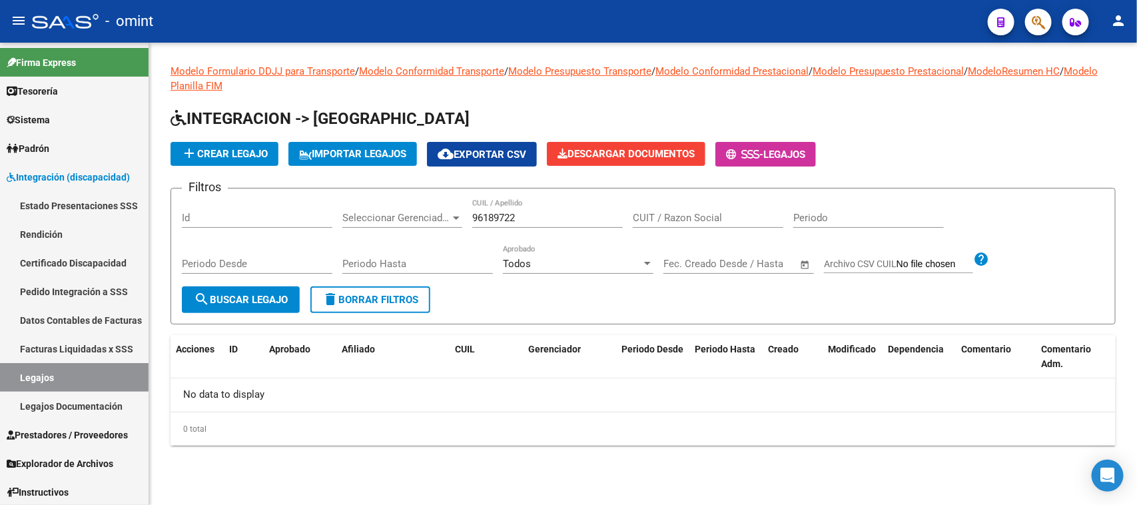
drag, startPoint x: 518, startPoint y: 218, endPoint x: 581, endPoint y: 215, distance: 62.7
click at [520, 219] on input "96189722" at bounding box center [547, 218] width 151 height 12
type input "96189722"
click at [242, 296] on span "search Buscar Legajo" at bounding box center [241, 300] width 94 height 12
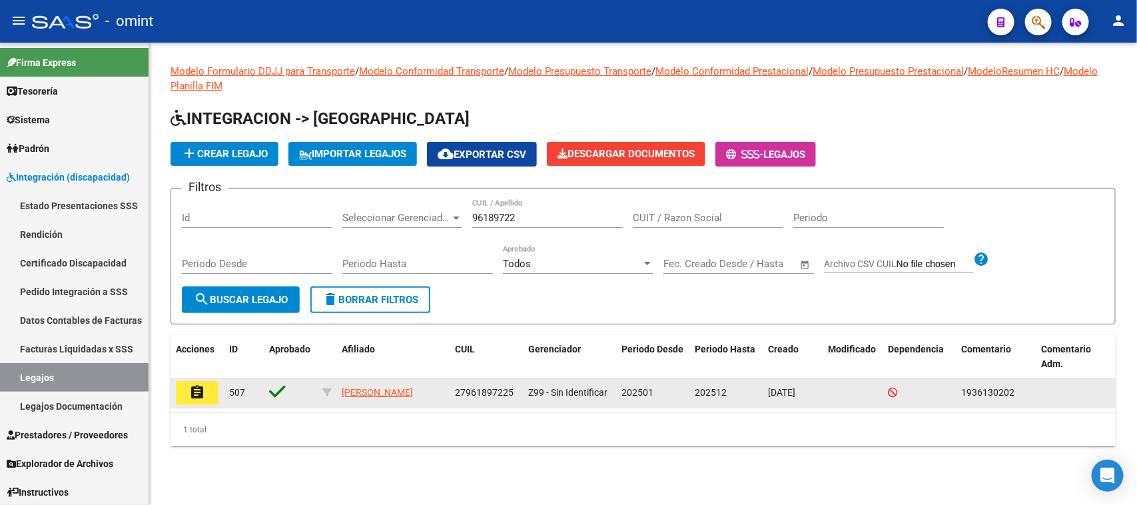
click at [200, 394] on mat-icon "assignment" at bounding box center [197, 392] width 16 height 16
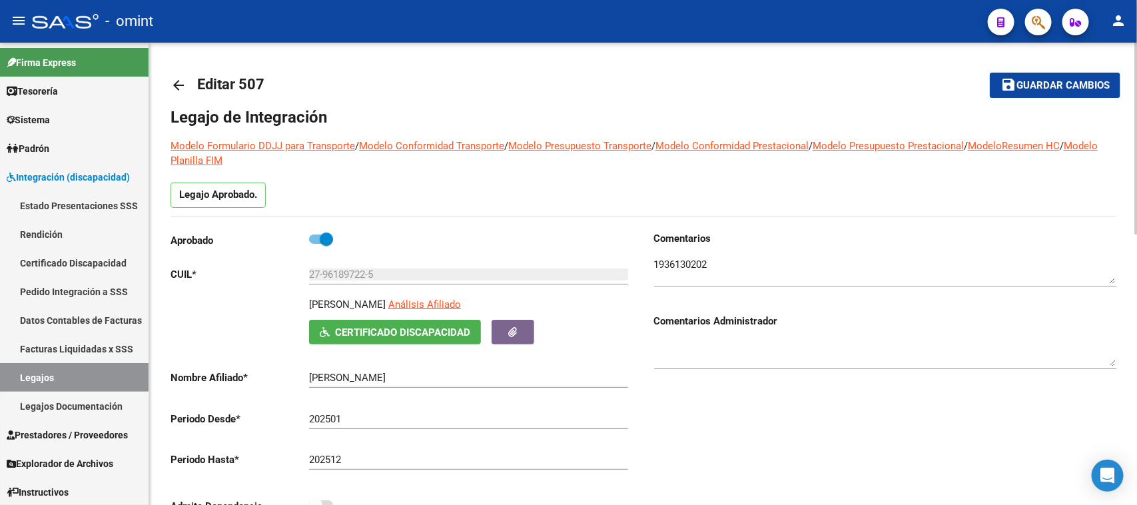
click at [708, 265] on textarea at bounding box center [885, 270] width 462 height 27
click at [670, 262] on textarea at bounding box center [885, 270] width 462 height 27
click at [670, 257] on textarea at bounding box center [885, 270] width 462 height 27
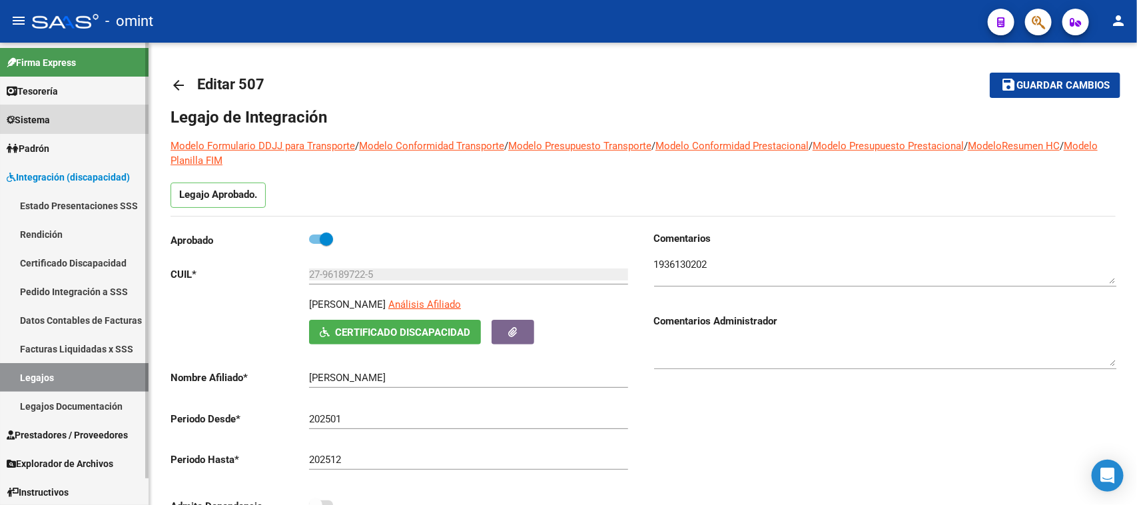
click at [82, 129] on link "Sistema" at bounding box center [74, 119] width 149 height 29
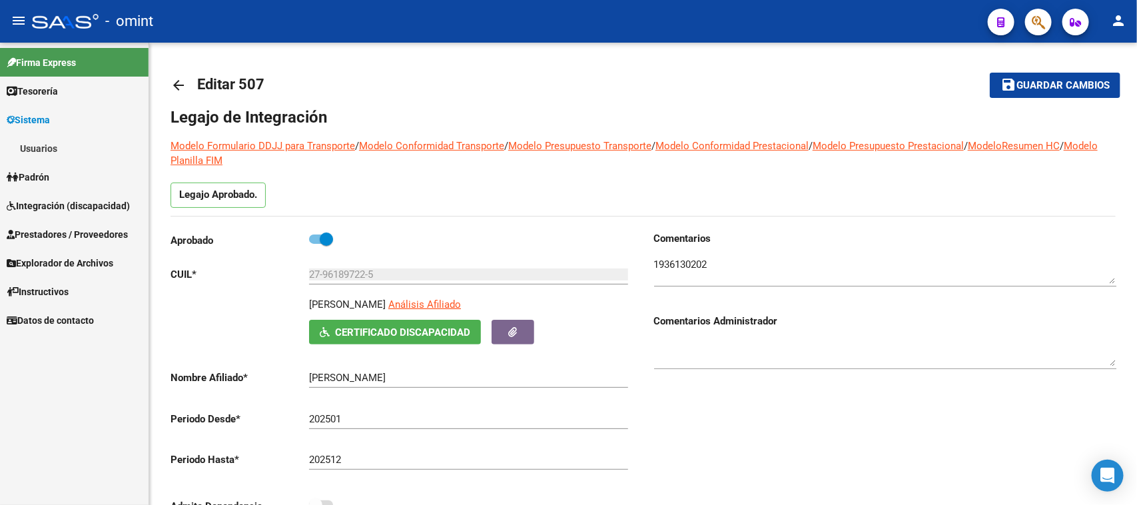
click at [82, 142] on link "Usuarios" at bounding box center [74, 148] width 149 height 29
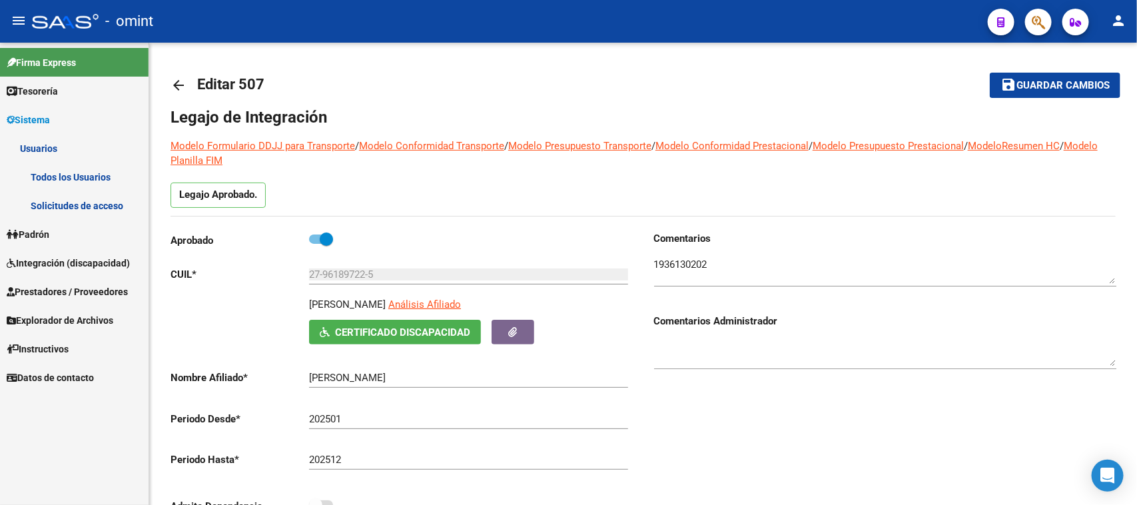
click at [80, 167] on link "Todos los Usuarios" at bounding box center [74, 177] width 149 height 29
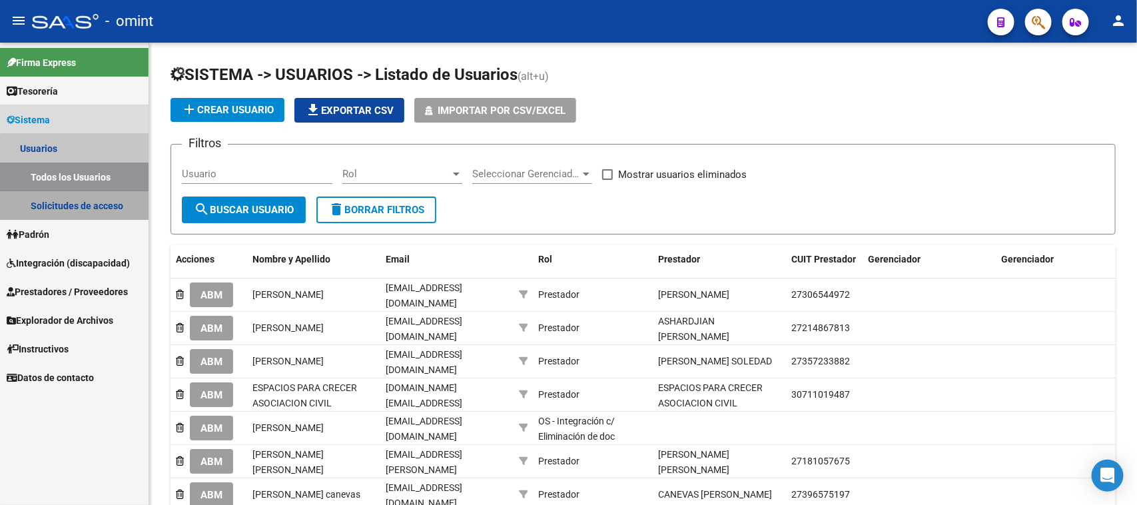
click at [77, 201] on link "Solicitudes de acceso" at bounding box center [74, 205] width 149 height 29
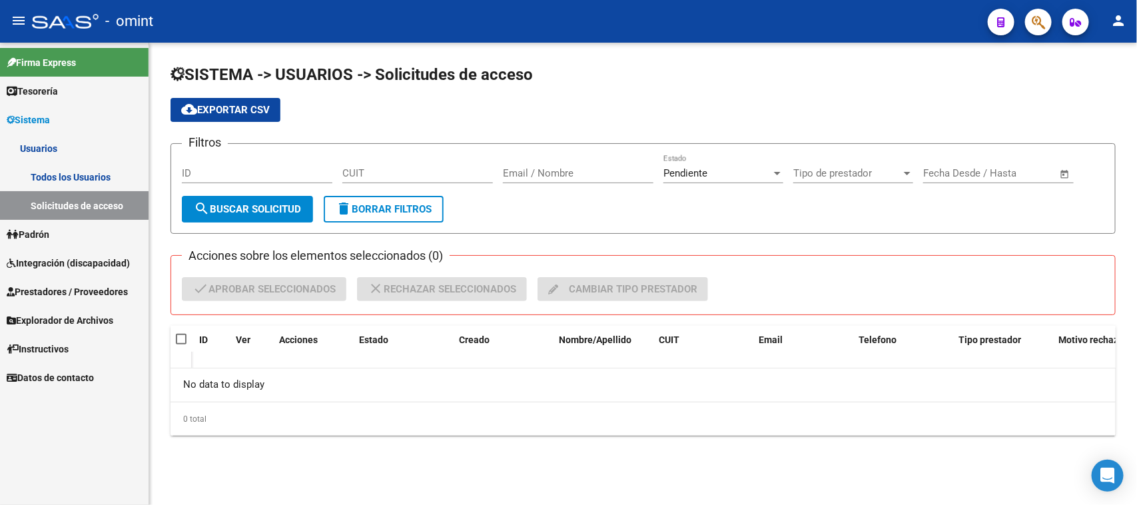
click at [77, 174] on link "Todos los Usuarios" at bounding box center [74, 177] width 149 height 29
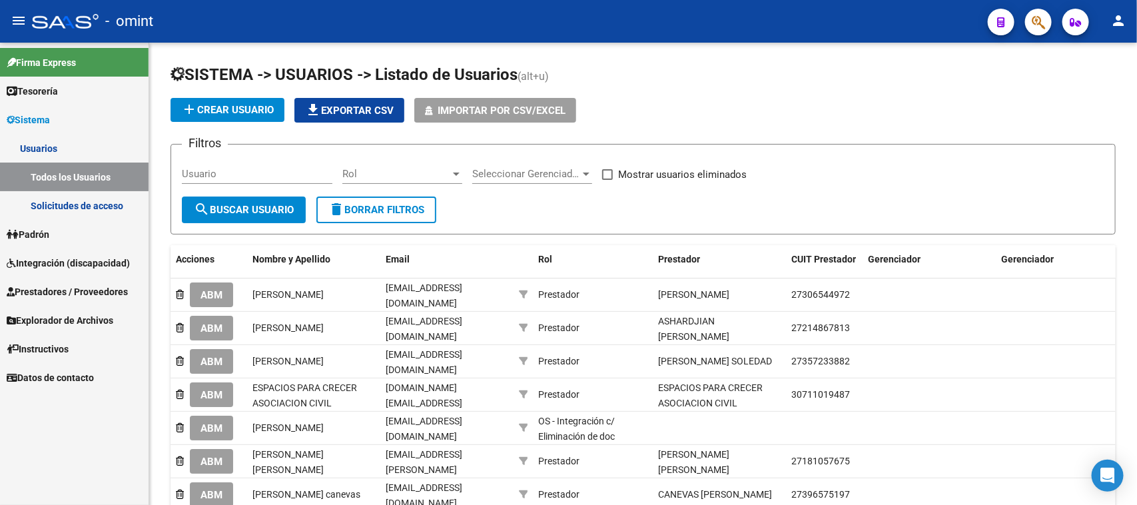
click at [94, 267] on span "Integración (discapacidad)" at bounding box center [68, 263] width 123 height 15
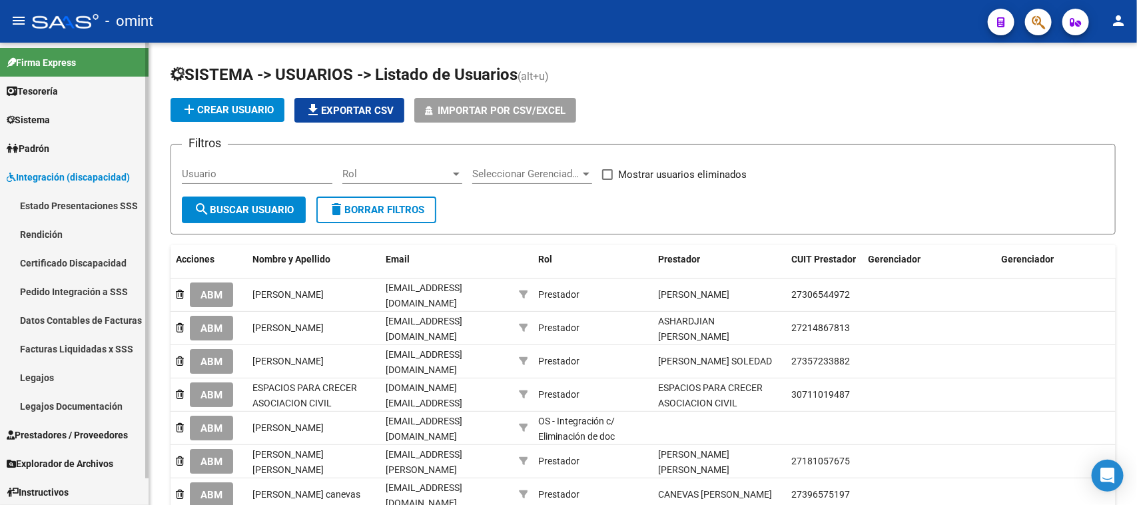
click at [60, 380] on link "Legajos" at bounding box center [74, 377] width 149 height 29
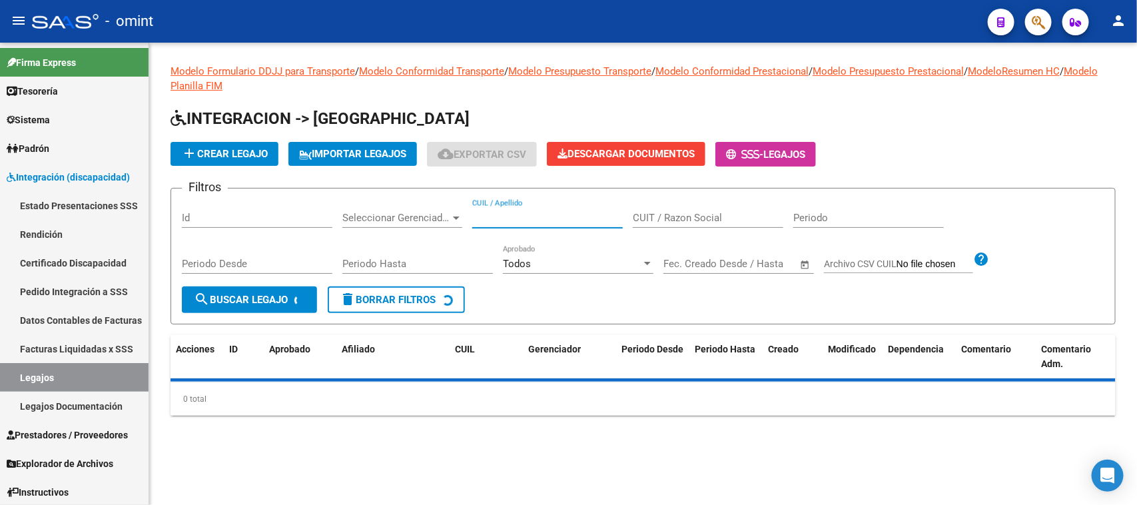
click at [521, 218] on input "CUIL / Apellido" at bounding box center [547, 218] width 151 height 12
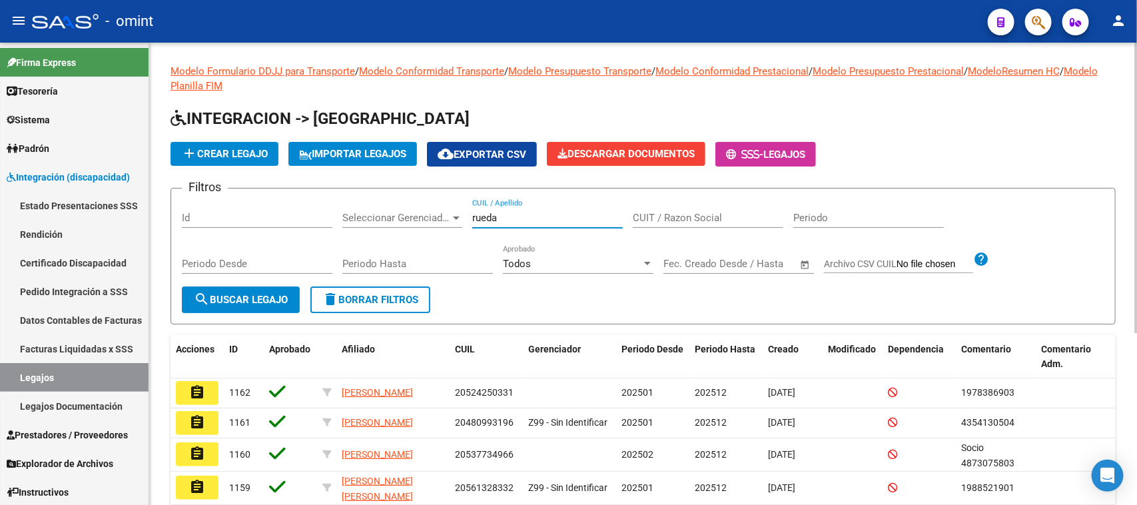
type input "rueda"
drag, startPoint x: 237, startPoint y: 304, endPoint x: 237, endPoint y: 297, distance: 7.3
click at [234, 304] on button "search Buscar Legajo" at bounding box center [241, 299] width 118 height 27
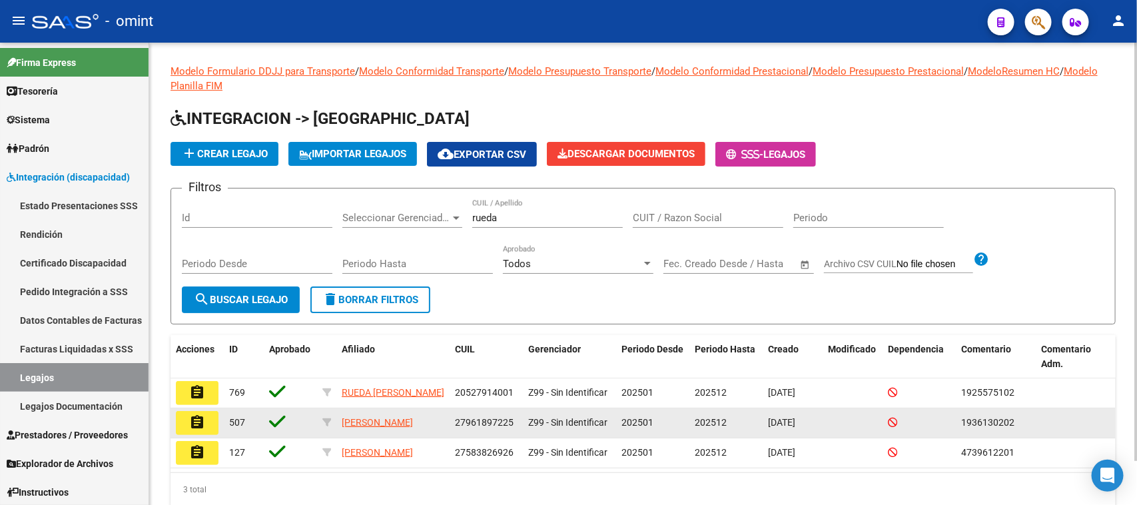
click at [207, 423] on button "assignment" at bounding box center [197, 423] width 43 height 24
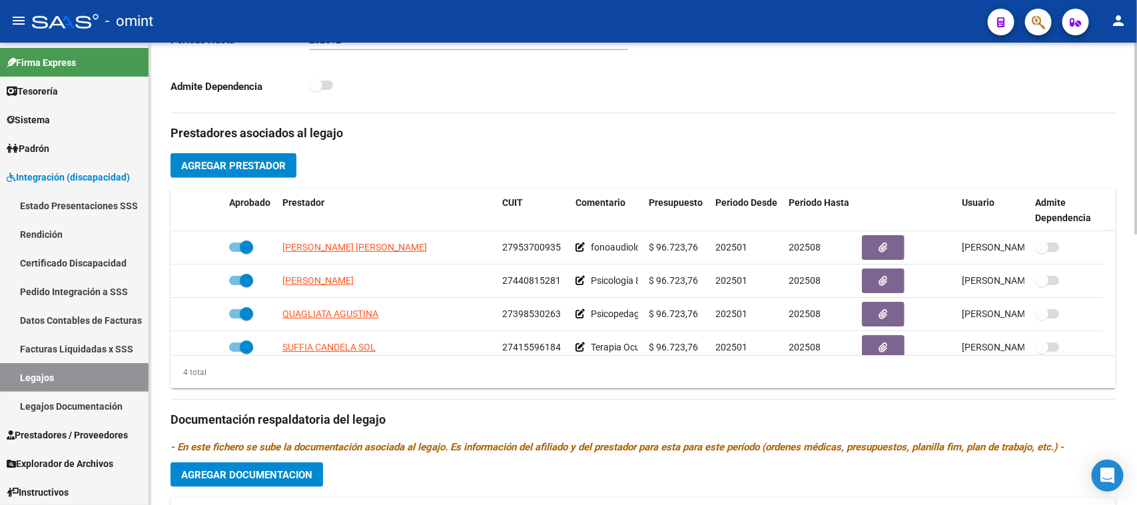
scroll to position [500, 0]
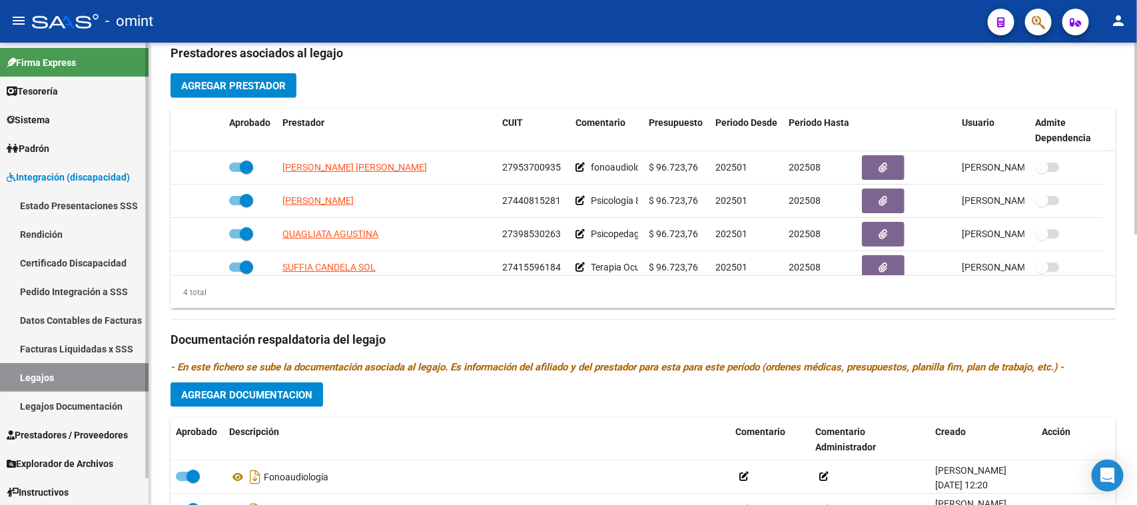
click at [40, 117] on span "Sistema" at bounding box center [28, 120] width 43 height 15
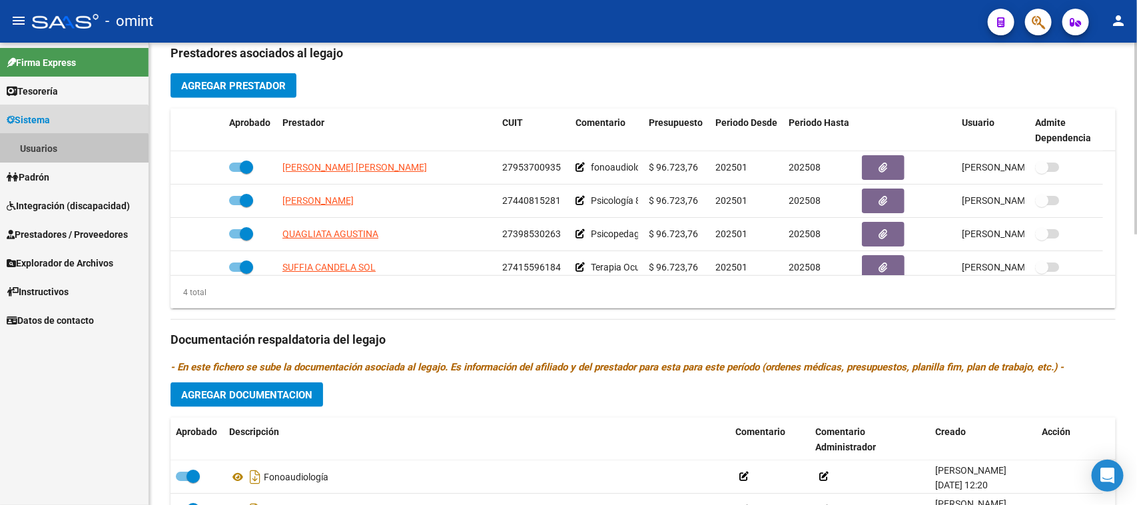
click at [58, 157] on link "Usuarios" at bounding box center [74, 148] width 149 height 29
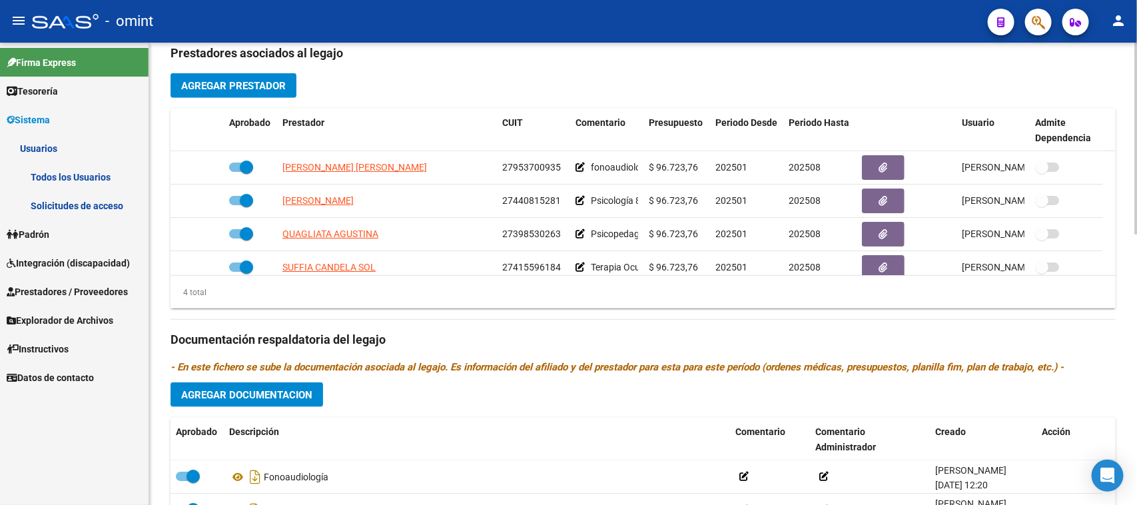
click at [63, 181] on link "Todos los Usuarios" at bounding box center [74, 177] width 149 height 29
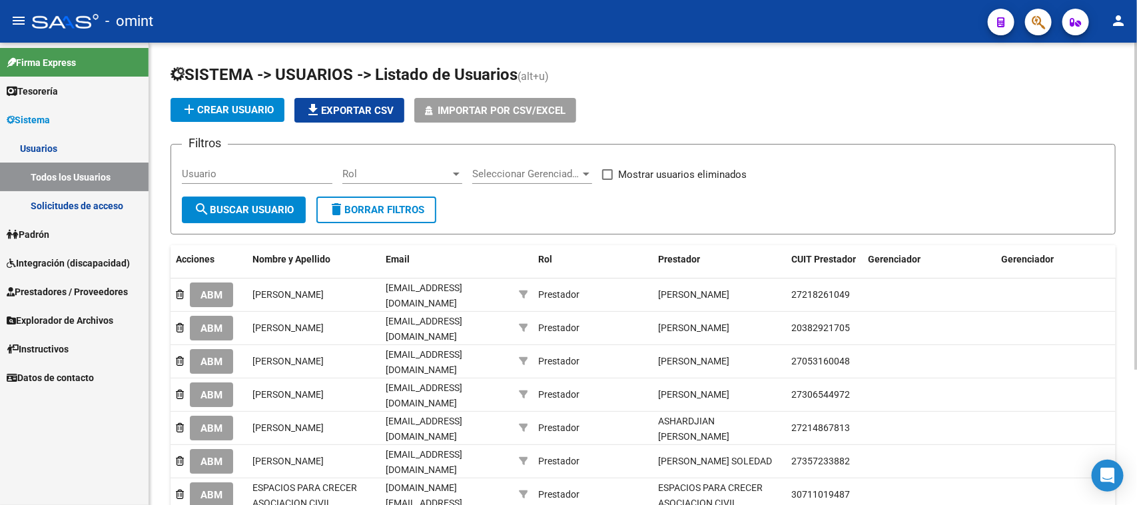
click at [300, 165] on div "Usuario" at bounding box center [257, 169] width 151 height 29
paste input "97.05.12"
type input "97.05.12"
click at [212, 168] on input "97.05.12" at bounding box center [257, 174] width 151 height 12
drag, startPoint x: 228, startPoint y: 171, endPoint x: 0, endPoint y: 163, distance: 228.0
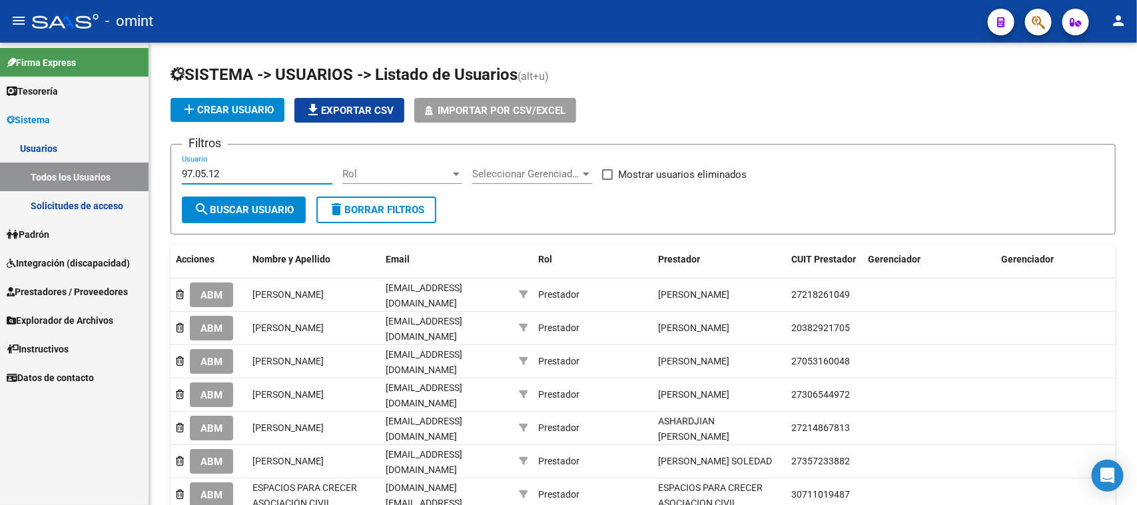
click at [0, 163] on mat-sidenav-container "Firma Express Tesorería Extractos Procesados (csv) Extractos Originales (pdf) S…" at bounding box center [568, 274] width 1137 height 462
paste input "33-71562248-9"
click at [193, 173] on input "33-71562248-9" at bounding box center [257, 174] width 151 height 12
click at [195, 171] on input "33-71562248-9" at bounding box center [257, 174] width 151 height 12
click at [240, 171] on input "3371562248-9" at bounding box center [257, 174] width 151 height 12
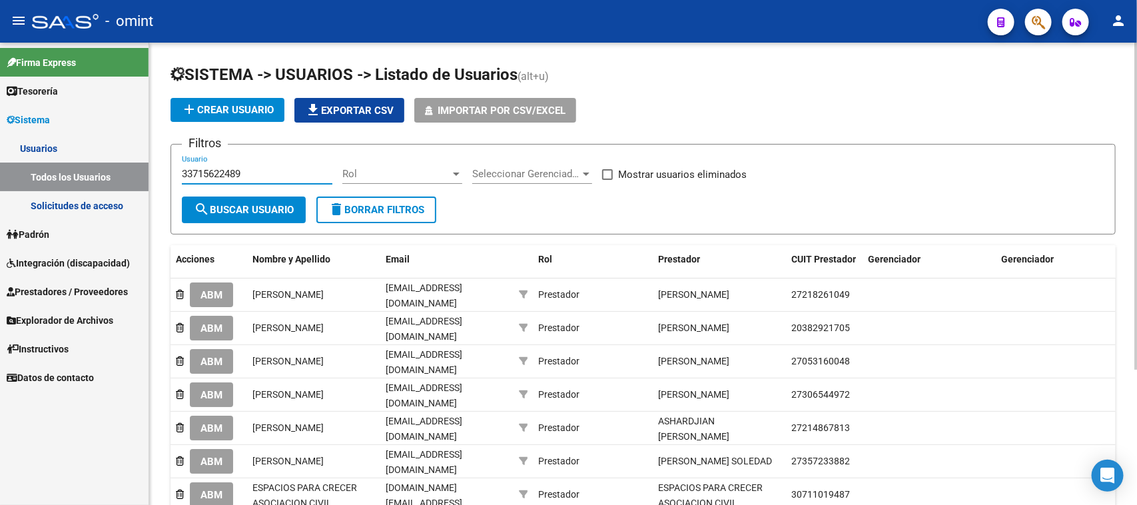
type input "33715622489"
click at [238, 191] on div "33715622489 Usuario" at bounding box center [257, 175] width 151 height 41
click at [239, 205] on span "search Buscar Usuario" at bounding box center [244, 210] width 100 height 12
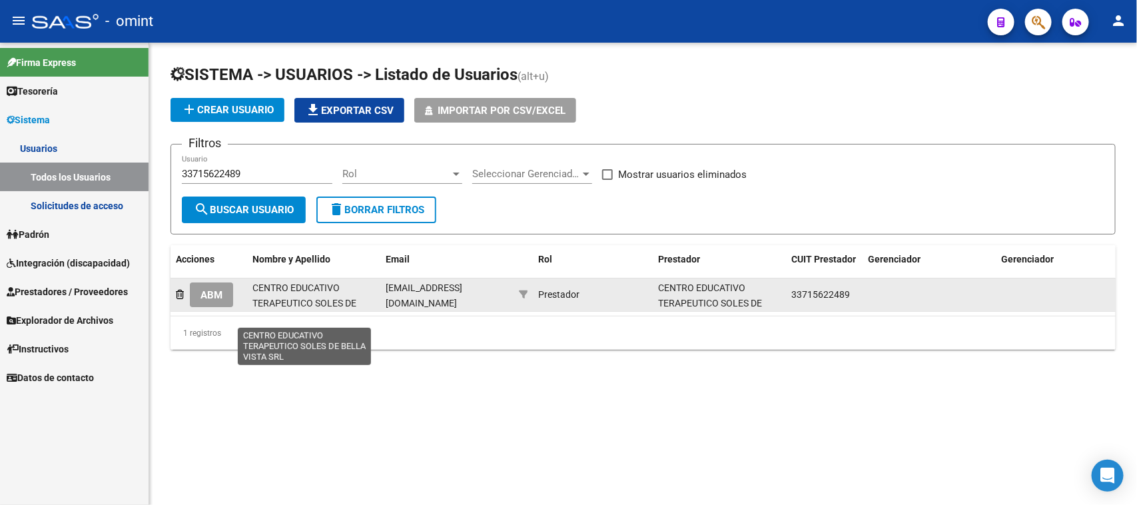
click at [303, 302] on span "CENTRO EDUCATIVO TERAPEUTICO SOLES DE BELLA VISTA SRL" at bounding box center [305, 303] width 104 height 41
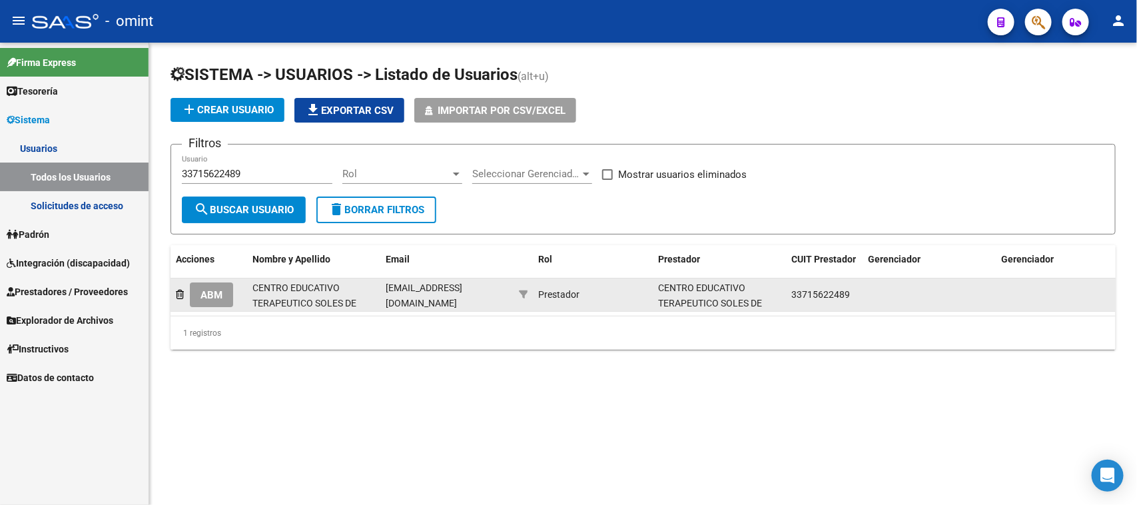
click at [303, 302] on span "CENTRO EDUCATIVO TERAPEUTICO SOLES DE BELLA VISTA SRL" at bounding box center [305, 303] width 104 height 41
copy span "CENTRO EDUCATIVO TERAPEUTICO SOLES DE BELLA VISTA SRL"
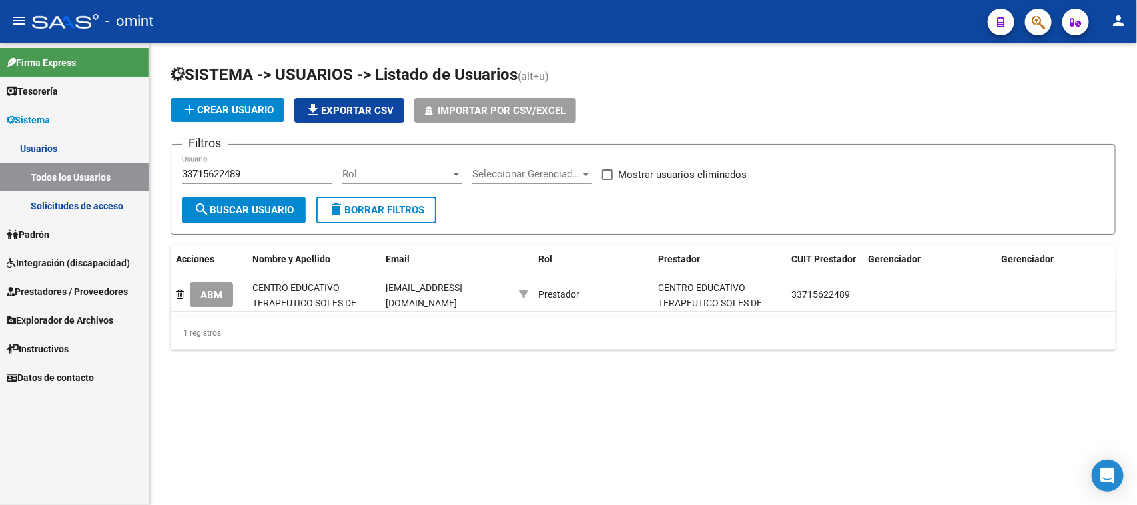
click at [73, 261] on span "Integración (discapacidad)" at bounding box center [68, 263] width 123 height 15
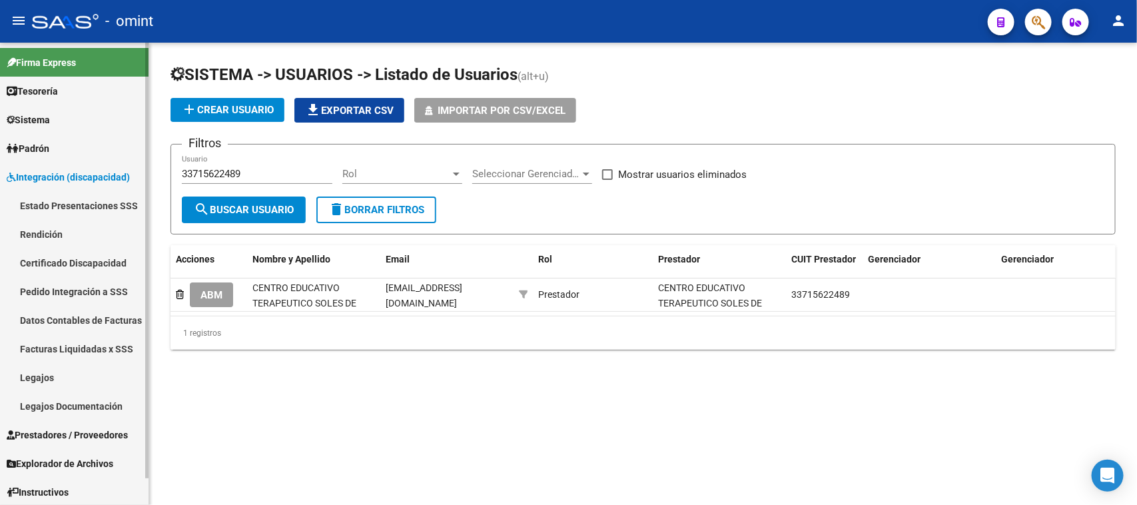
click at [67, 368] on link "Legajos" at bounding box center [74, 377] width 149 height 29
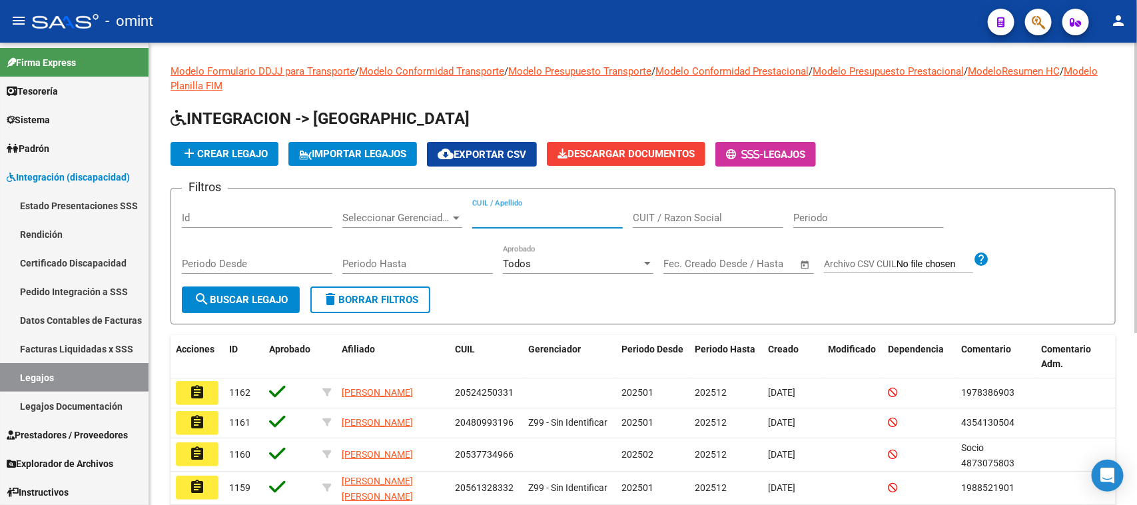
click at [556, 214] on input "CUIL / Apellido" at bounding box center [547, 218] width 151 height 12
type input "rueda r"
click at [271, 297] on span "search Buscar Legajo" at bounding box center [241, 300] width 94 height 12
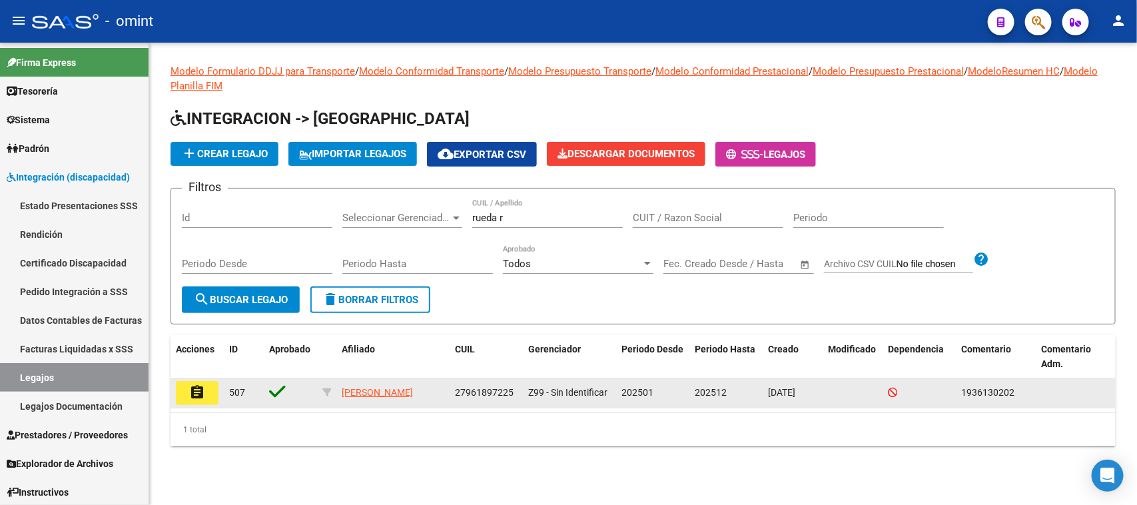
drag, startPoint x: 171, startPoint y: 380, endPoint x: 187, endPoint y: 385, distance: 16.0
click at [173, 382] on datatable-body-cell "assignment" at bounding box center [197, 392] width 53 height 29
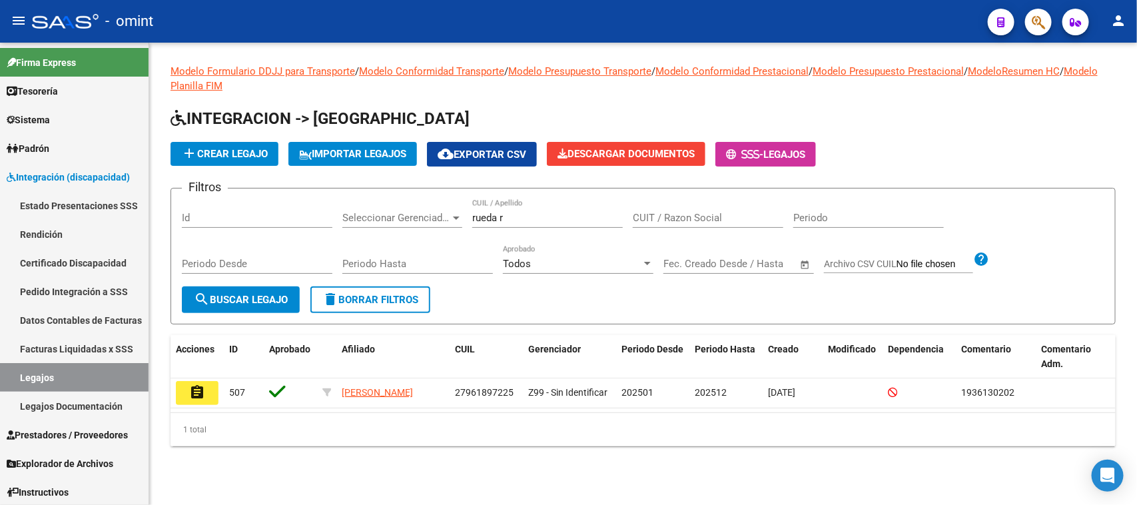
click at [190, 387] on mat-icon "assignment" at bounding box center [197, 392] width 16 height 16
